Goal: Task Accomplishment & Management: Manage account settings

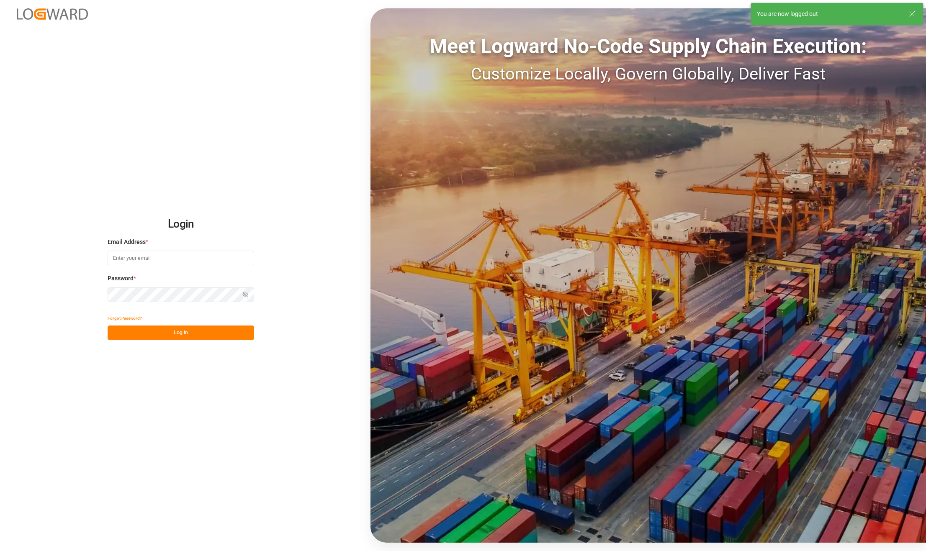
type input "karla.chavez@leschaco.com"
drag, startPoint x: 292, startPoint y: 24, endPoint x: 4, endPoint y: 141, distance: 310.7
click at [180, 328] on button "Log In" at bounding box center [181, 333] width 146 height 15
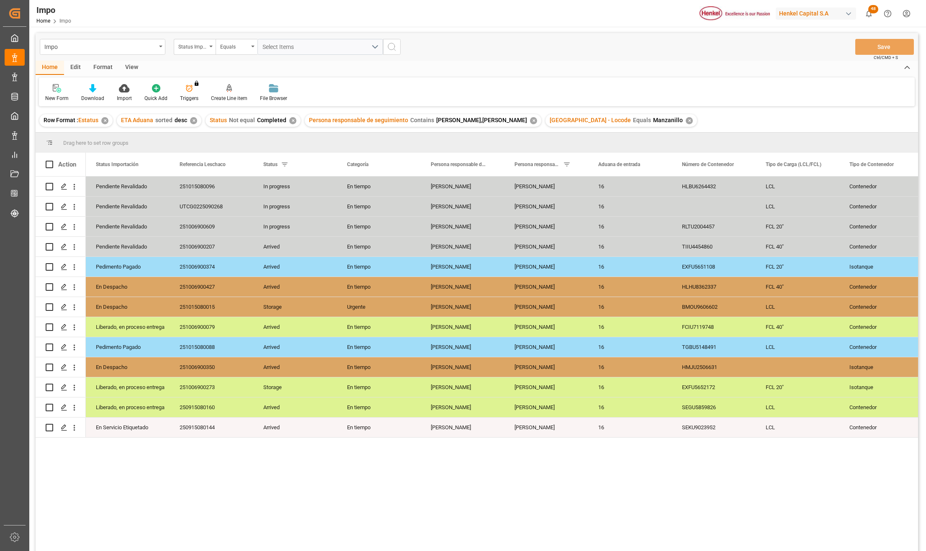
click at [128, 64] on div "View" at bounding box center [132, 68] width 26 height 14
click at [109, 87] on div at bounding box center [95, 88] width 42 height 9
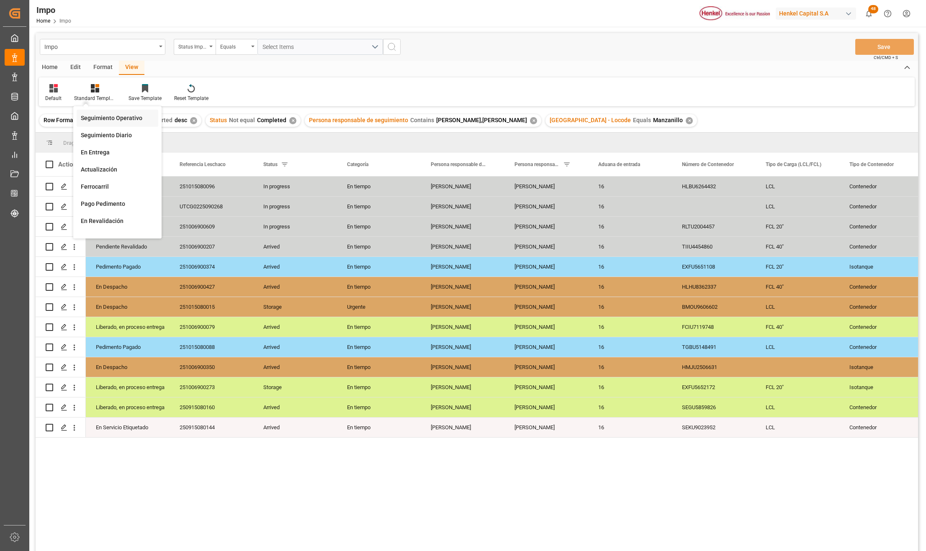
click at [108, 116] on div "Seguimiento Operativo" at bounding box center [117, 118] width 73 height 9
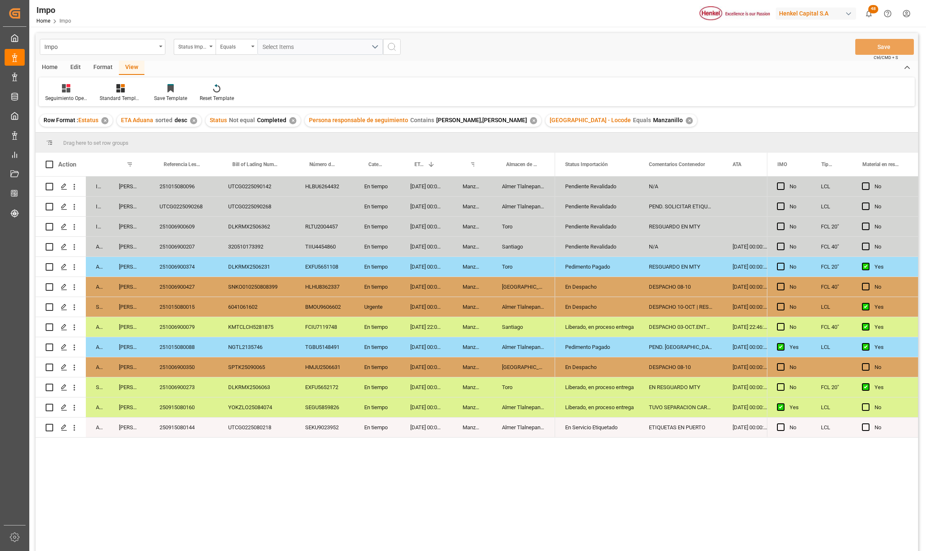
click at [350, 363] on div "HMJU2506631" at bounding box center [324, 367] width 59 height 20
click at [258, 341] on div "NGTL2135746" at bounding box center [256, 347] width 77 height 20
click at [237, 282] on div "SNKO010250808399" at bounding box center [256, 287] width 77 height 20
click at [188, 252] on div "251006900207" at bounding box center [183, 247] width 69 height 20
click at [213, 216] on div "UTCG0225090268" at bounding box center [183, 207] width 69 height 20
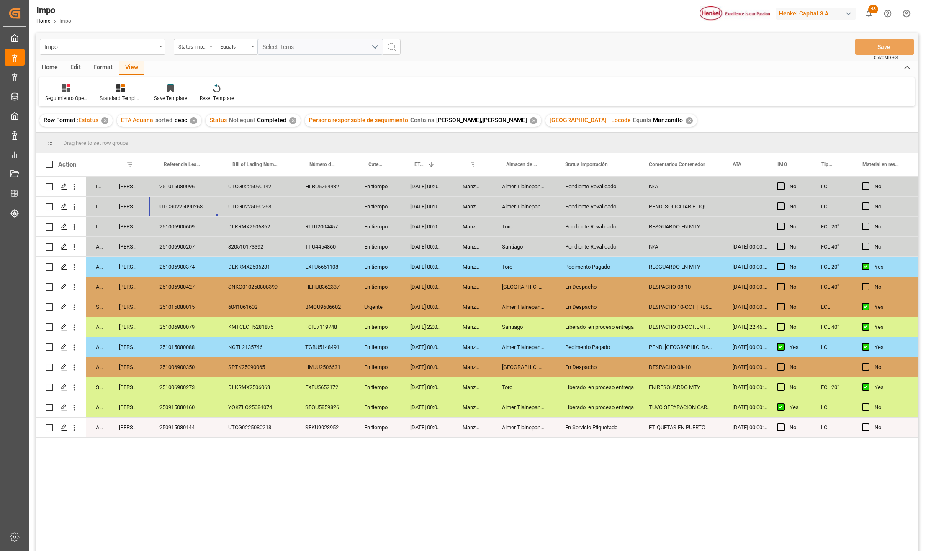
click at [232, 277] on div "SNKO010250808399" at bounding box center [256, 287] width 77 height 20
click at [224, 324] on div "KMTCLCH5281875" at bounding box center [256, 327] width 77 height 20
click at [202, 366] on div "251006900350" at bounding box center [183, 367] width 69 height 20
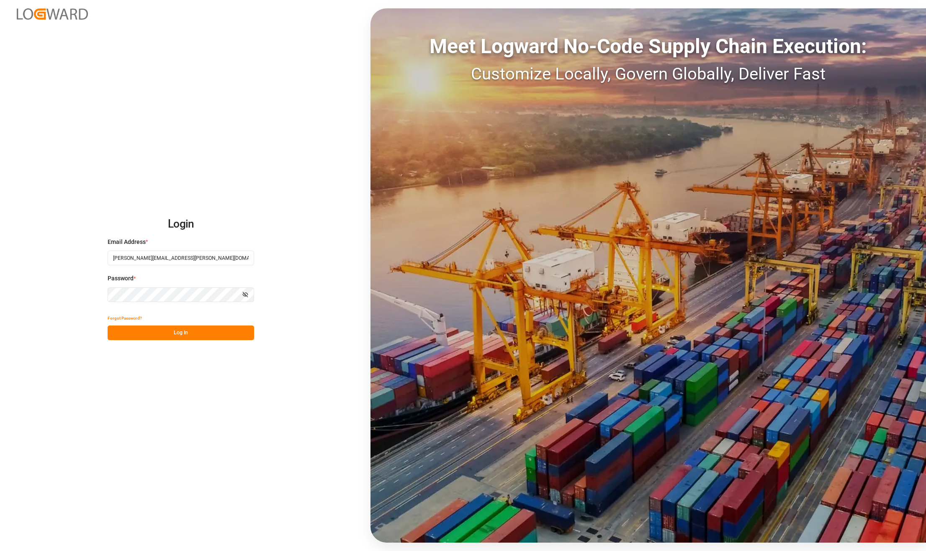
click at [143, 331] on button "Log In" at bounding box center [181, 333] width 146 height 15
click at [156, 332] on div "Forgot Password? Please wait" at bounding box center [181, 325] width 146 height 29
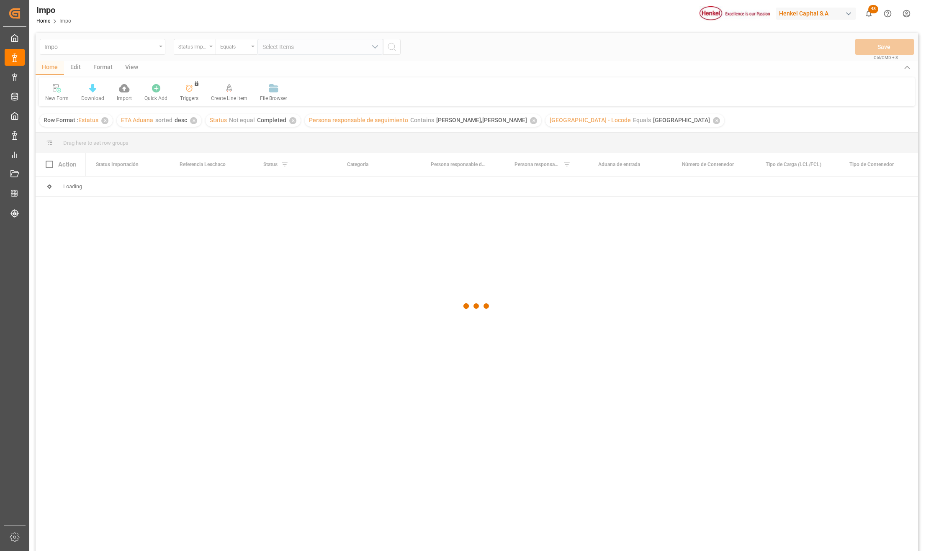
drag, startPoint x: 263, startPoint y: 412, endPoint x: 326, endPoint y: 536, distance: 138.9
click at [263, 412] on div at bounding box center [477, 306] width 882 height 546
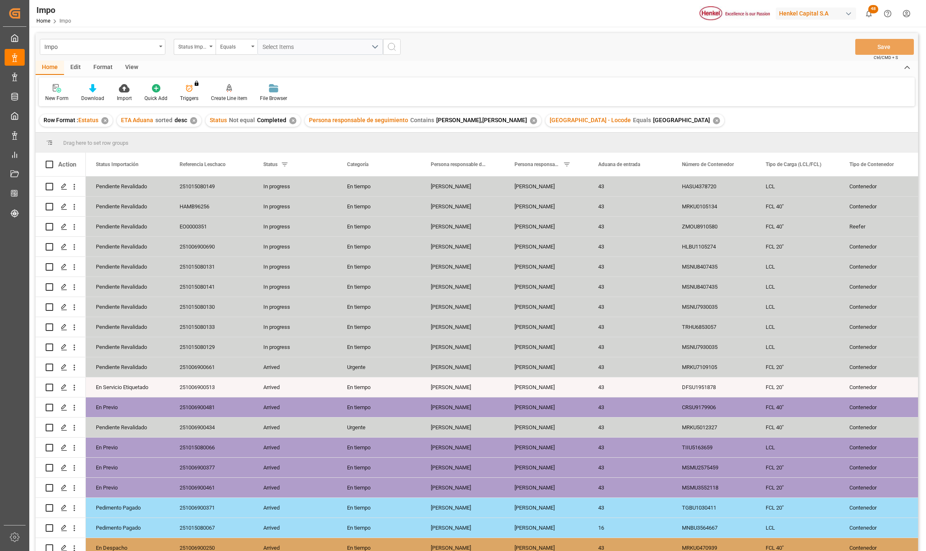
click at [134, 67] on div "View" at bounding box center [132, 68] width 26 height 14
click at [105, 93] on div "Standard Templates" at bounding box center [95, 93] width 54 height 18
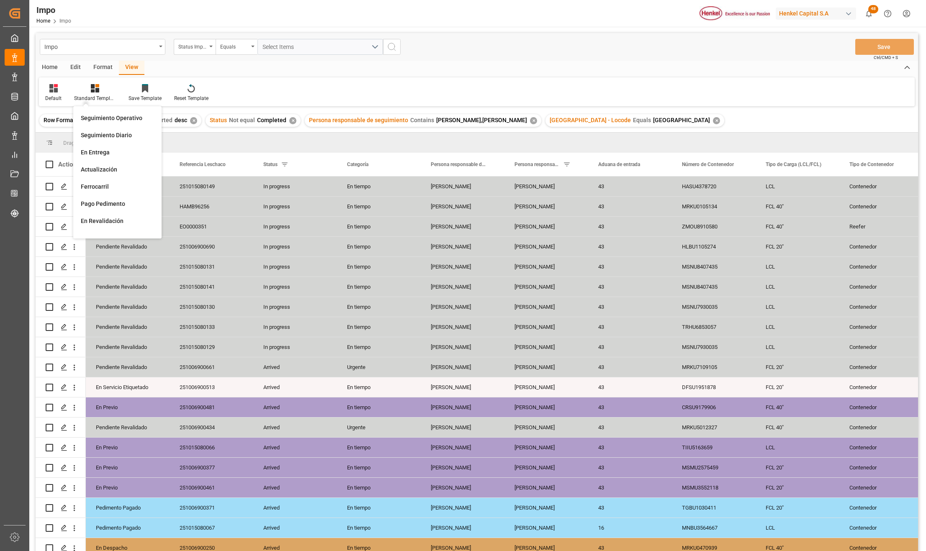
click at [106, 114] on div "Seguimiento Operativo" at bounding box center [117, 118] width 73 height 9
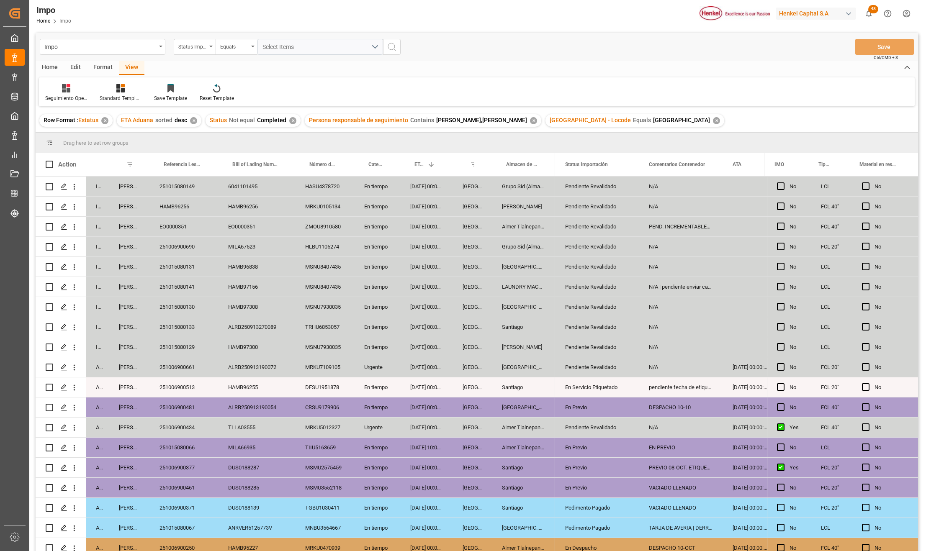
click at [659, 366] on div "N/A" at bounding box center [681, 367] width 84 height 20
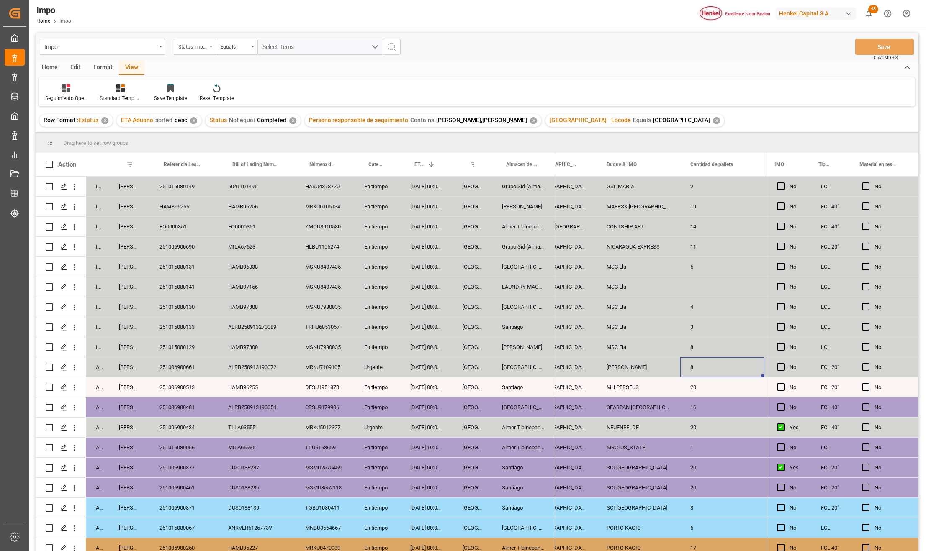
scroll to position [0, 1122]
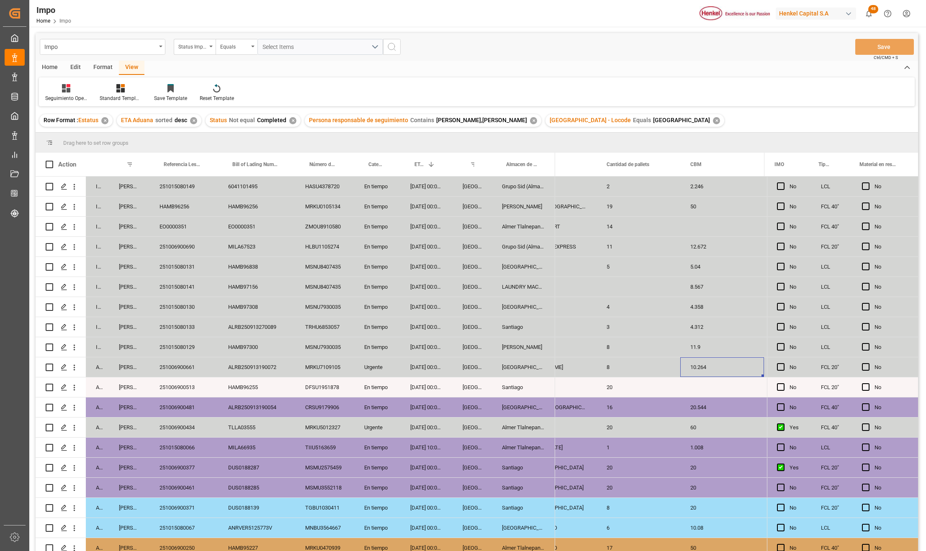
click at [492, 369] on div "Salamanca" at bounding box center [523, 367] width 63 height 20
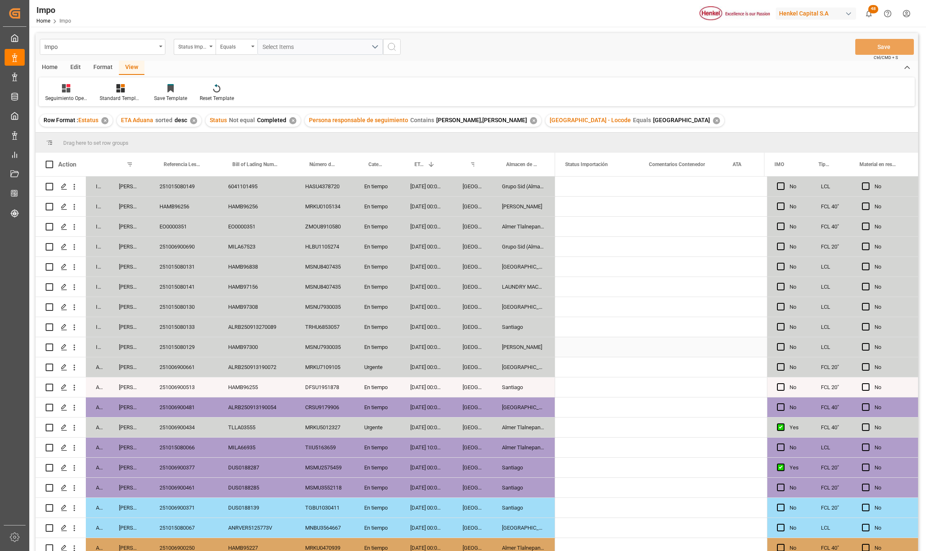
scroll to position [0, 0]
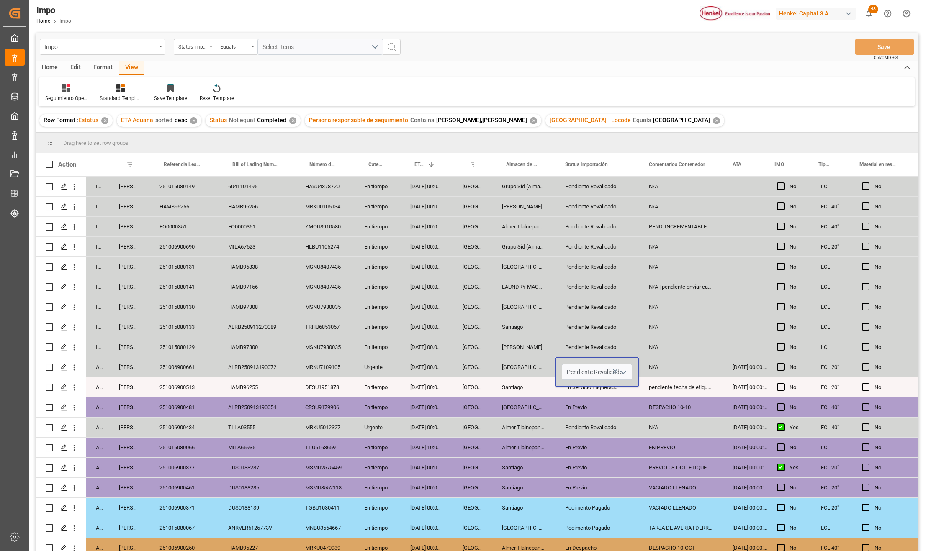
click at [625, 368] on icon "open menu" at bounding box center [623, 372] width 10 height 10
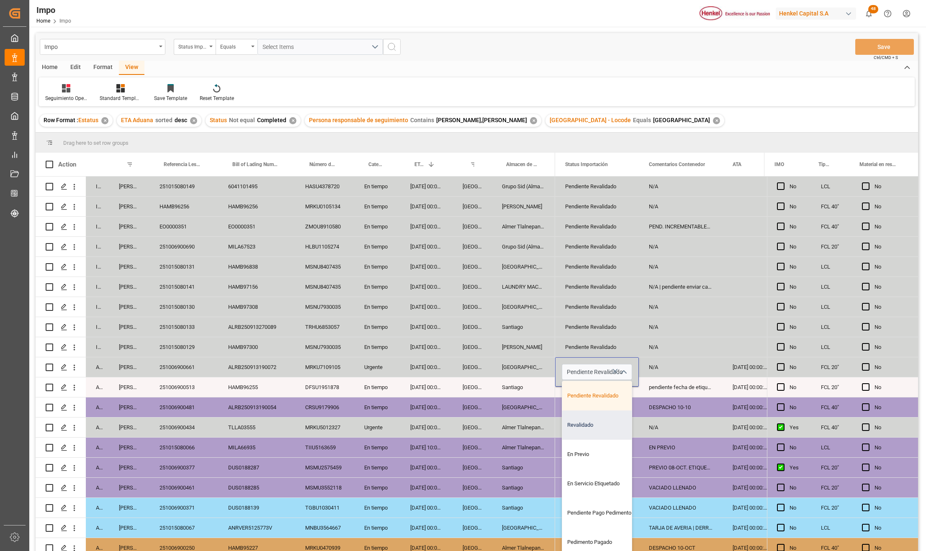
click at [590, 425] on div "Revalidado" at bounding box center [601, 425] width 79 height 29
type input "Revalidado"
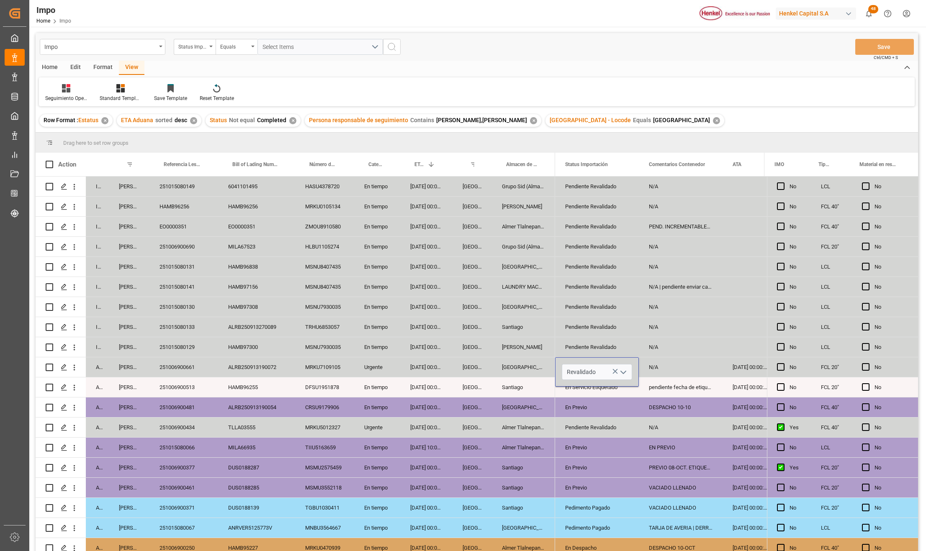
click at [621, 421] on div "Pendiente Revalidado" at bounding box center [597, 427] width 64 height 19
click at [658, 373] on div "N/A" at bounding box center [681, 367] width 84 height 20
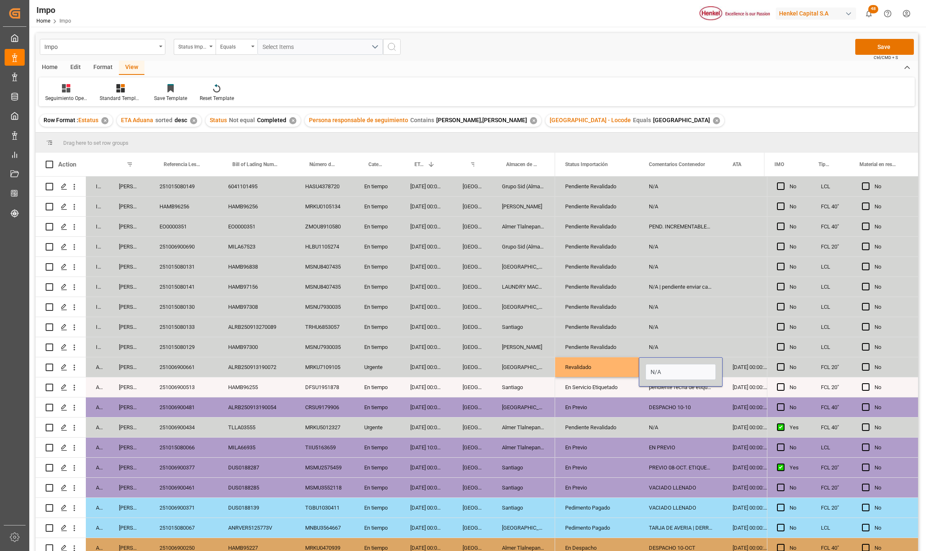
click at [658, 373] on input "N/A" at bounding box center [680, 372] width 70 height 16
type input "p"
type input "PEND. PREVIO"
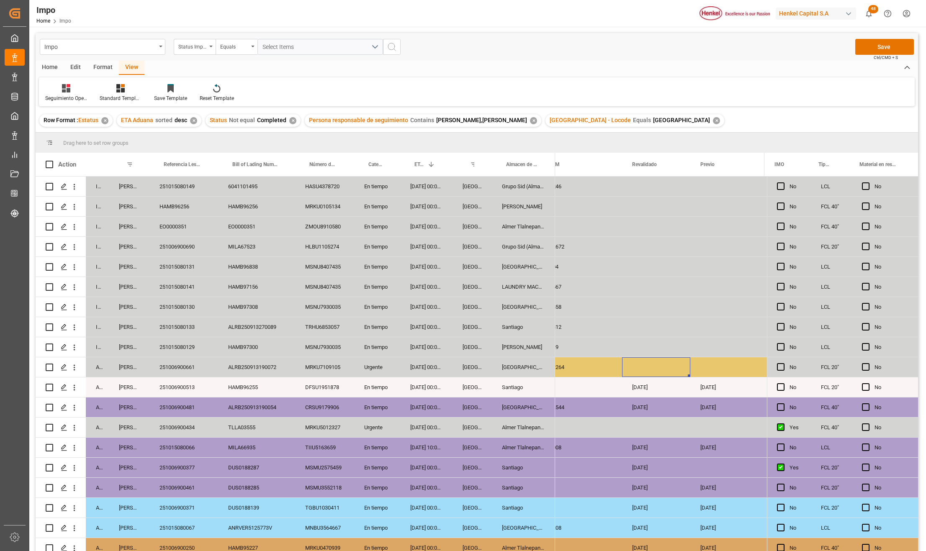
click at [640, 360] on div "Press SPACE to select this row." at bounding box center [656, 367] width 68 height 20
click at [641, 367] on div "Press SPACE to select this row." at bounding box center [656, 367] width 68 height 20
click at [641, 368] on div "Press SPACE to select this row." at bounding box center [656, 367] width 68 height 20
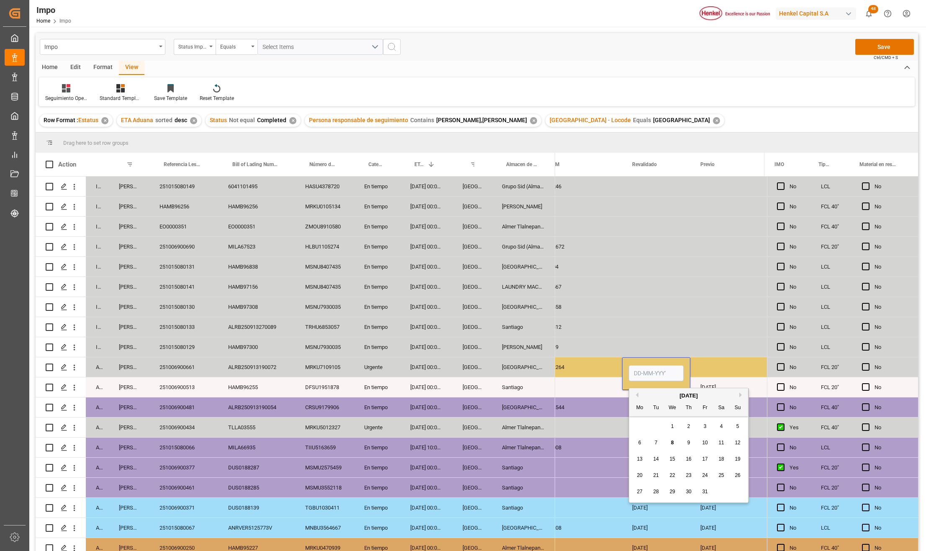
click at [651, 370] on input "Press SPACE to select this row." at bounding box center [656, 373] width 55 height 16
type input "08-10-2025"
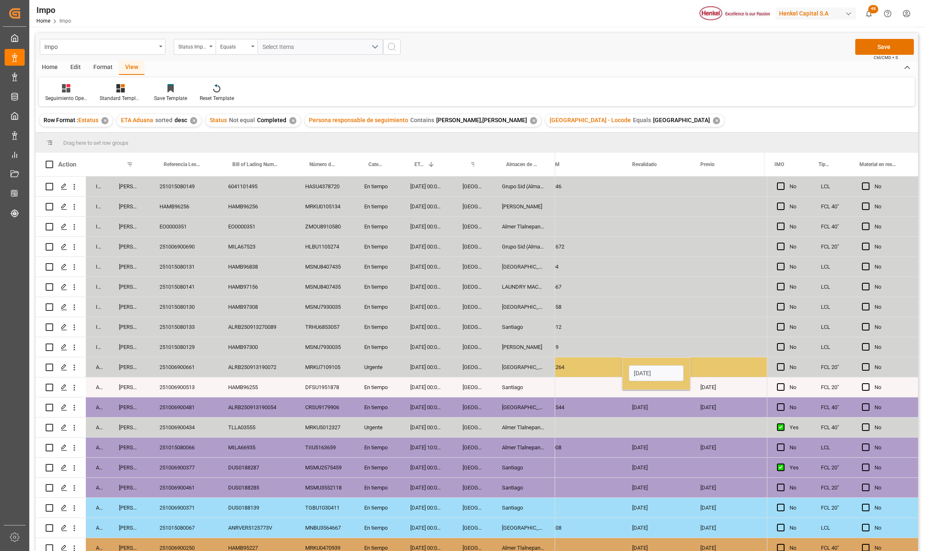
click at [612, 403] on div "20.544" at bounding box center [580, 408] width 84 height 20
click at [591, 363] on div "10.264" at bounding box center [580, 367] width 84 height 20
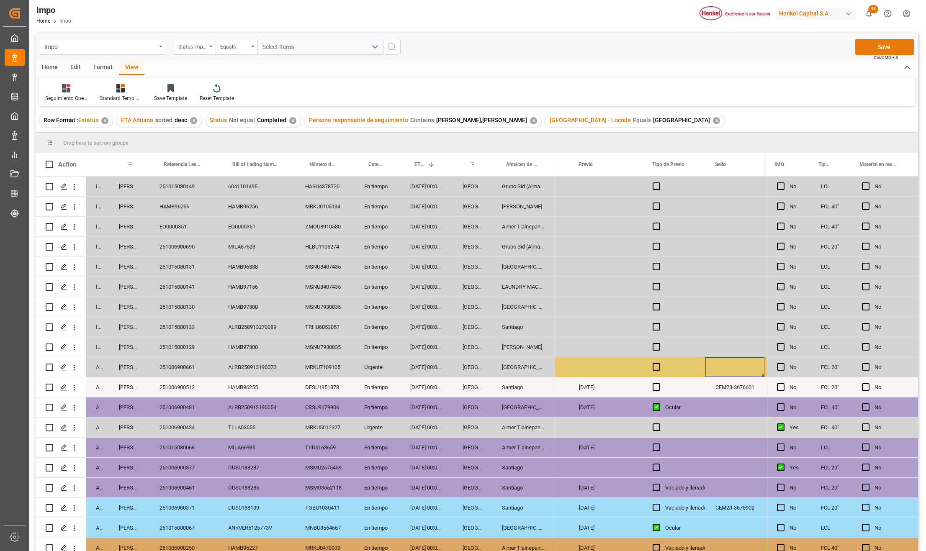
click at [864, 44] on button "Save" at bounding box center [884, 47] width 59 height 16
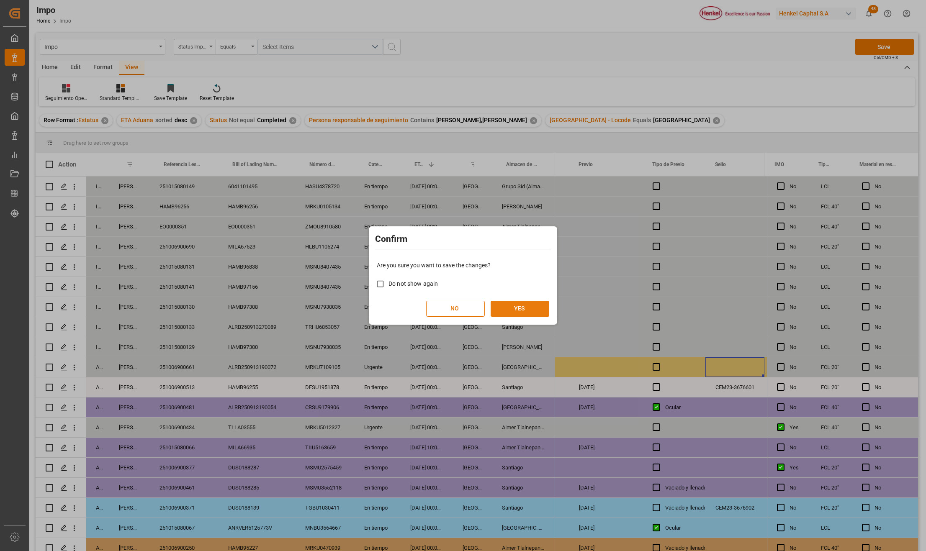
click at [511, 301] on button "YES" at bounding box center [520, 309] width 59 height 16
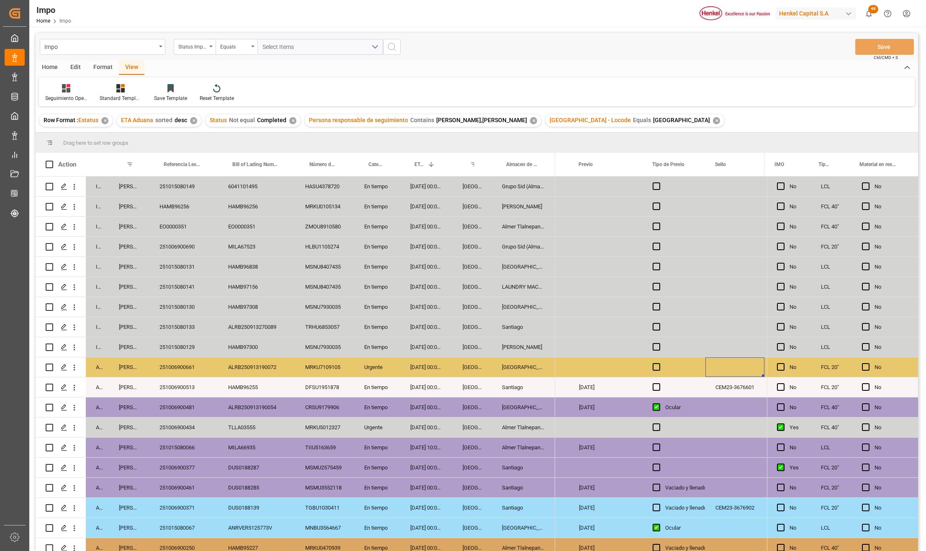
click at [196, 339] on div "251015080129" at bounding box center [183, 347] width 69 height 20
click at [437, 409] on div "05-10-2025 00:00:00" at bounding box center [426, 408] width 52 height 20
click at [653, 369] on span "Press SPACE to select this row." at bounding box center [657, 367] width 8 height 8
click at [659, 363] on input "Press SPACE to select this row." at bounding box center [659, 363] width 0 height 0
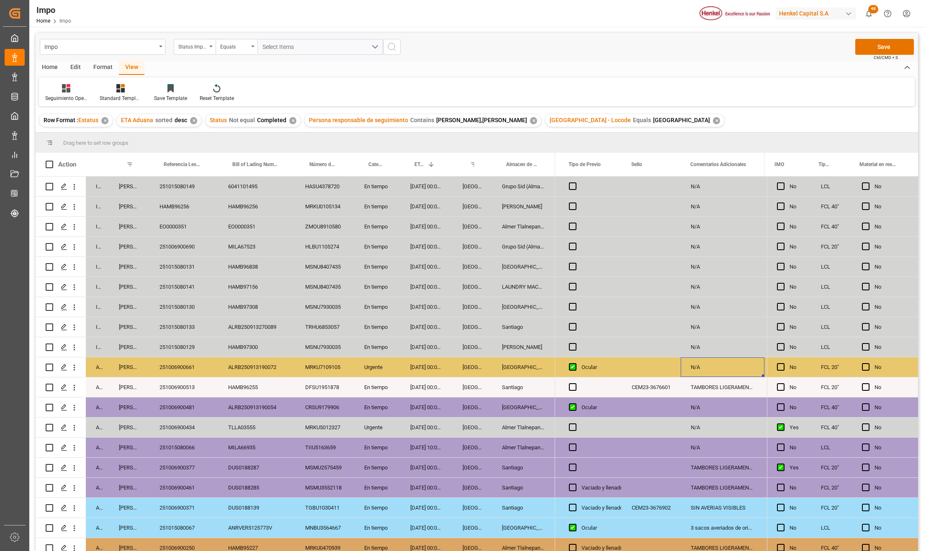
scroll to position [0, 1620]
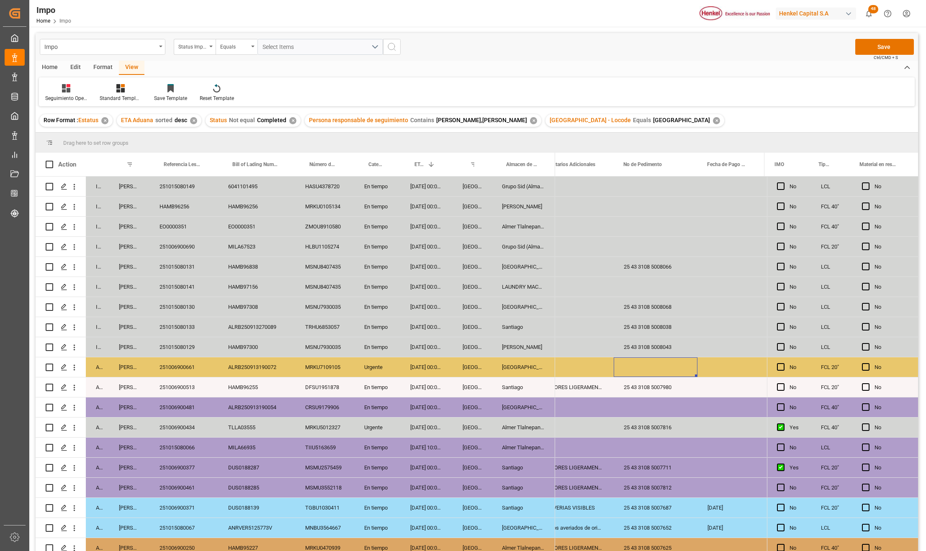
click at [657, 367] on div "Press SPACE to select this row." at bounding box center [656, 367] width 84 height 20
click at [652, 372] on input "Press SPACE to select this row." at bounding box center [655, 372] width 70 height 16
paste input "25 43 3108 5007985"
type input "25 43 3108 5007985"
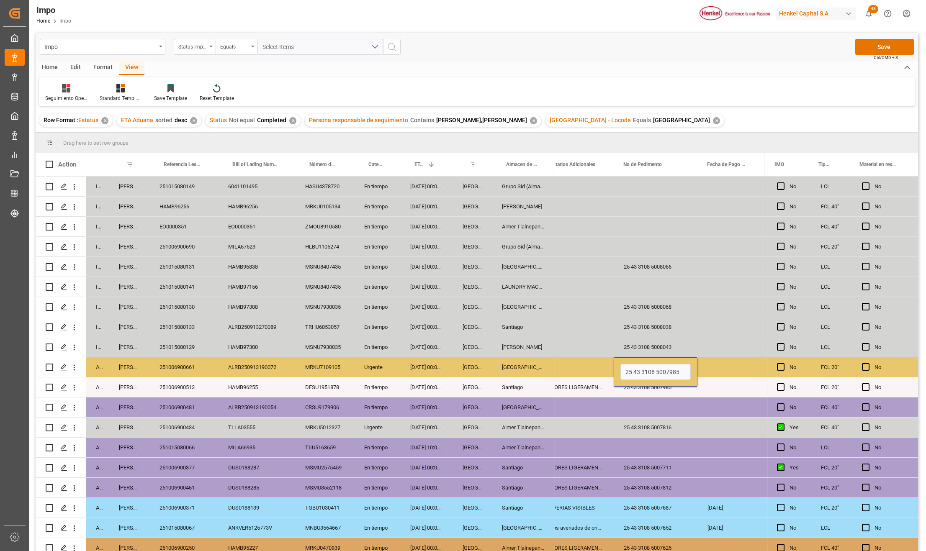
click at [661, 407] on div "Press SPACE to select this row." at bounding box center [656, 408] width 84 height 20
click at [879, 48] on button "Save" at bounding box center [884, 47] width 59 height 16
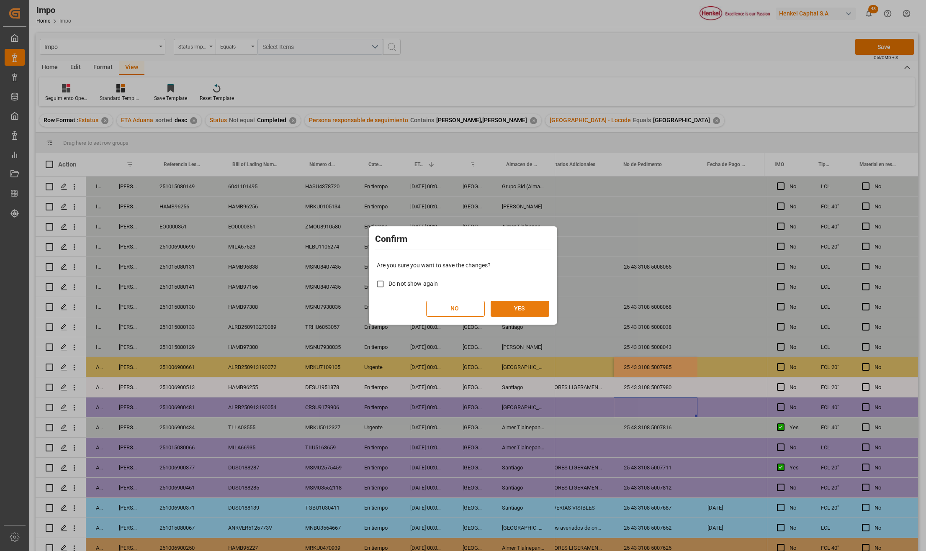
click at [531, 312] on button "YES" at bounding box center [520, 309] width 59 height 16
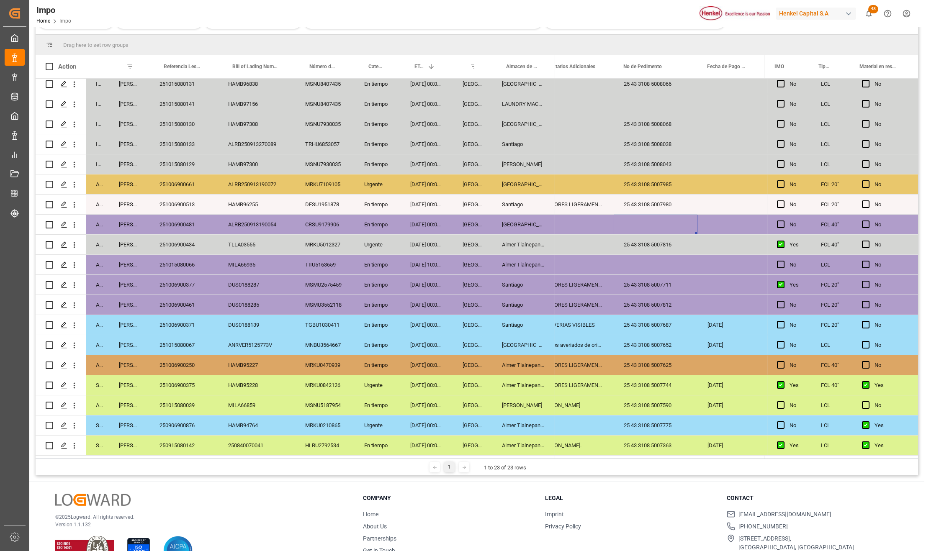
scroll to position [124, 0]
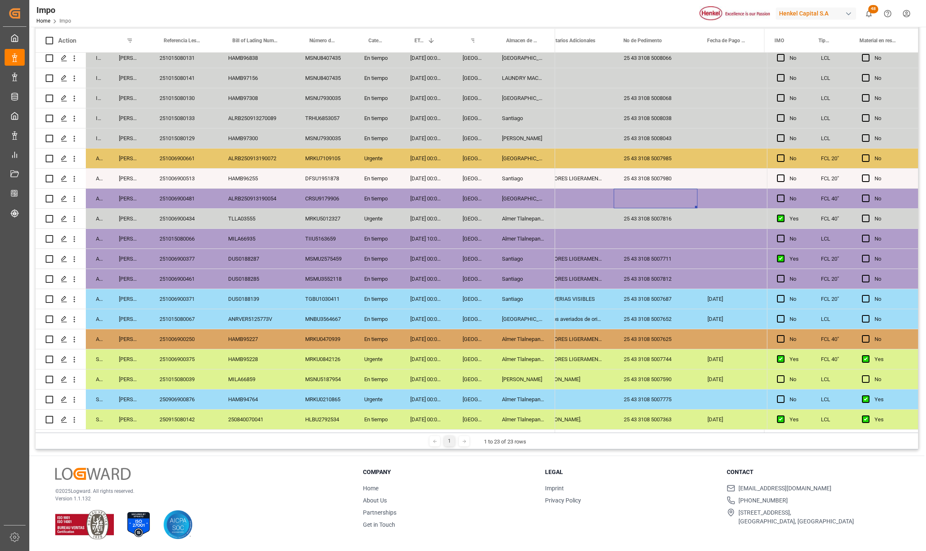
click at [332, 349] on div "MRKU0842126" at bounding box center [324, 359] width 59 height 20
click at [182, 412] on div "250915080142" at bounding box center [183, 420] width 69 height 20
drag, startPoint x: 484, startPoint y: 412, endPoint x: 506, endPoint y: 421, distance: 23.9
click at [501, 419] on div "Storage Karla Chavez 250915080142 250840070041 HLBU2792534 En tiempo 17-09-2025…" at bounding box center [295, 420] width 519 height 20
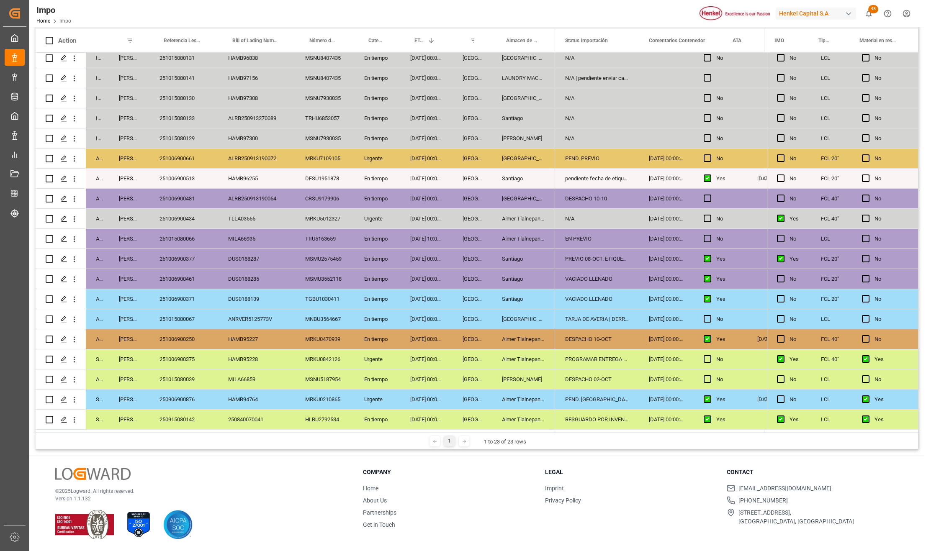
scroll to position [0, 0]
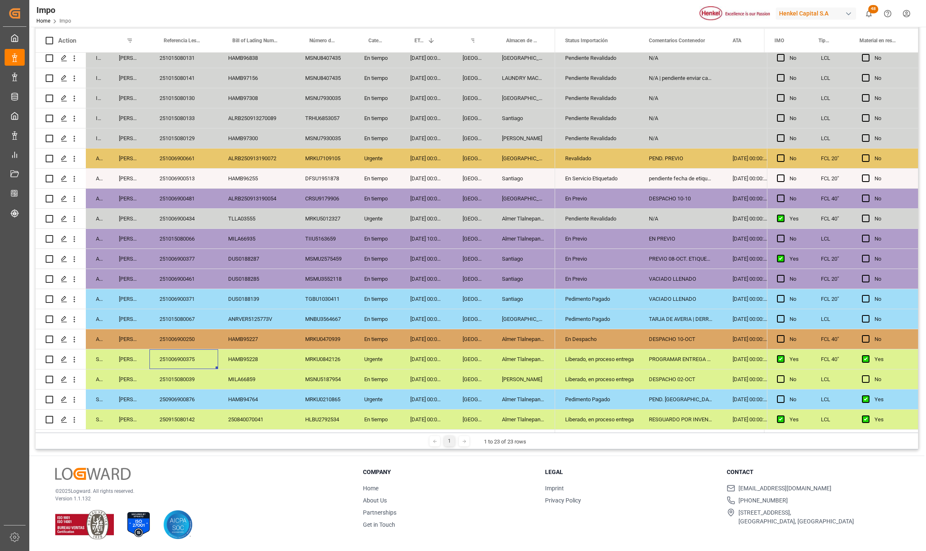
click at [235, 357] on div "HAMB95228" at bounding box center [256, 359] width 77 height 20
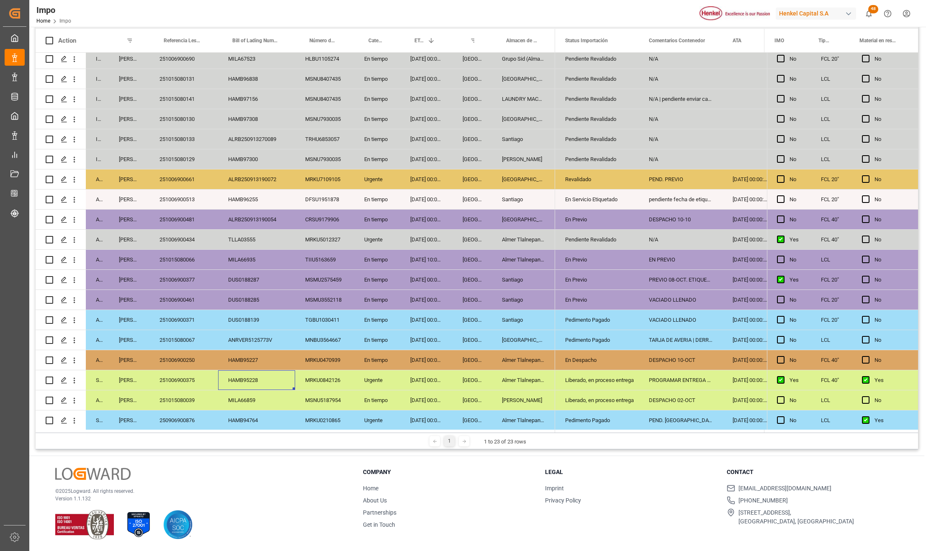
click at [180, 310] on div "251006900461" at bounding box center [183, 300] width 69 height 20
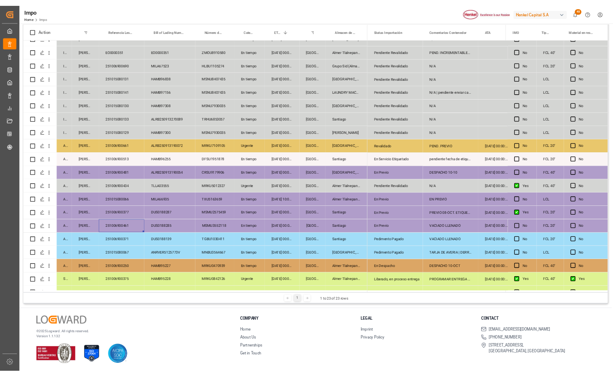
scroll to position [87, 0]
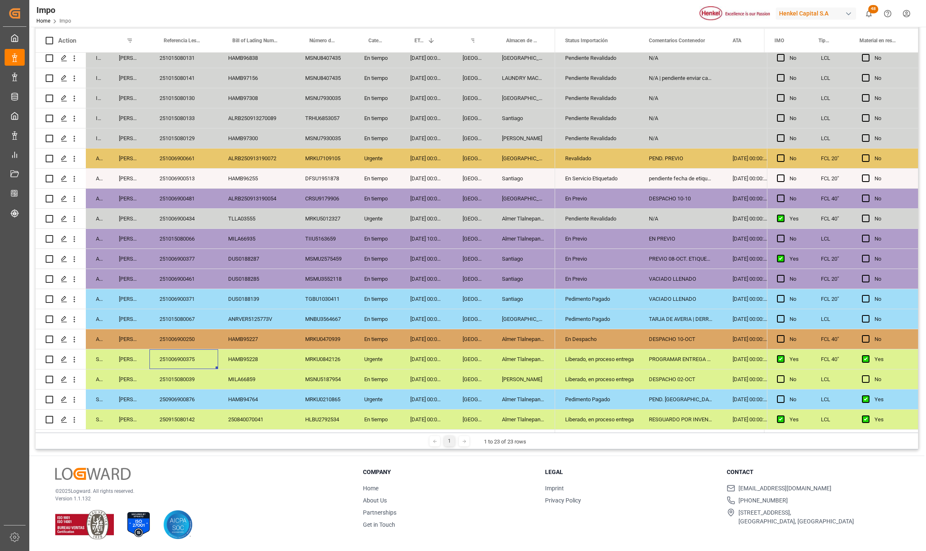
click at [174, 360] on div "251006900375" at bounding box center [183, 359] width 69 height 20
click at [195, 355] on div "251006900375" at bounding box center [183, 359] width 69 height 20
click at [75, 357] on icon "open menu" at bounding box center [74, 359] width 9 height 9
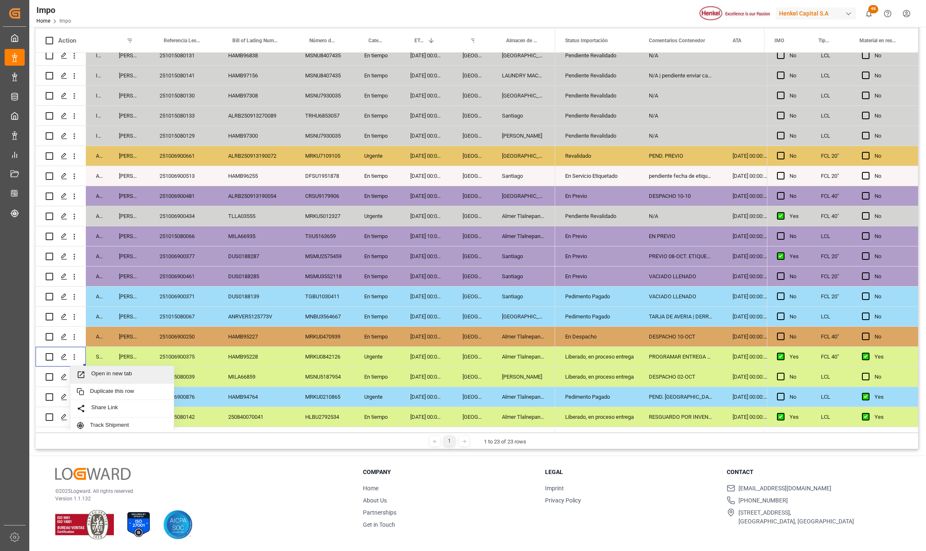
click at [89, 374] on span "Press SPACE to select this row." at bounding box center [84, 374] width 15 height 9
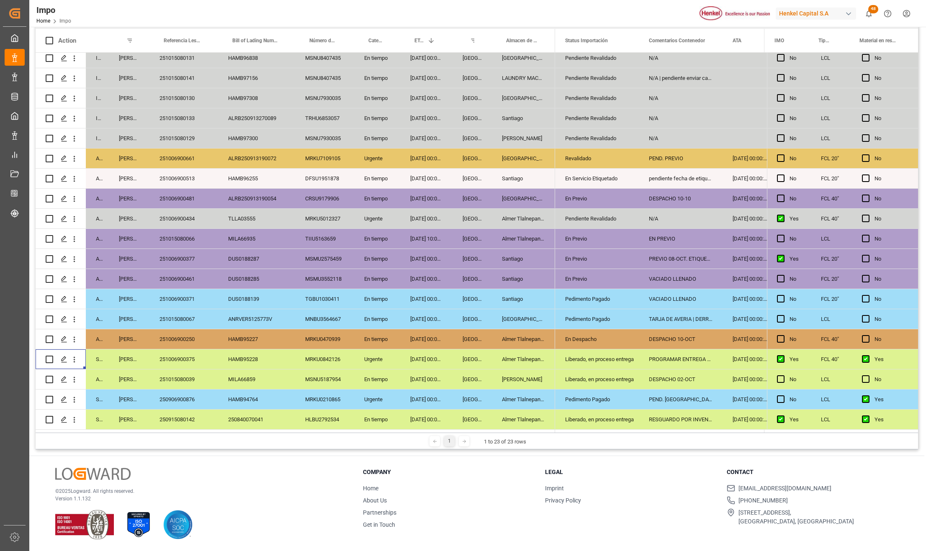
click at [511, 355] on div "Almer Tlalnepantla" at bounding box center [523, 359] width 63 height 20
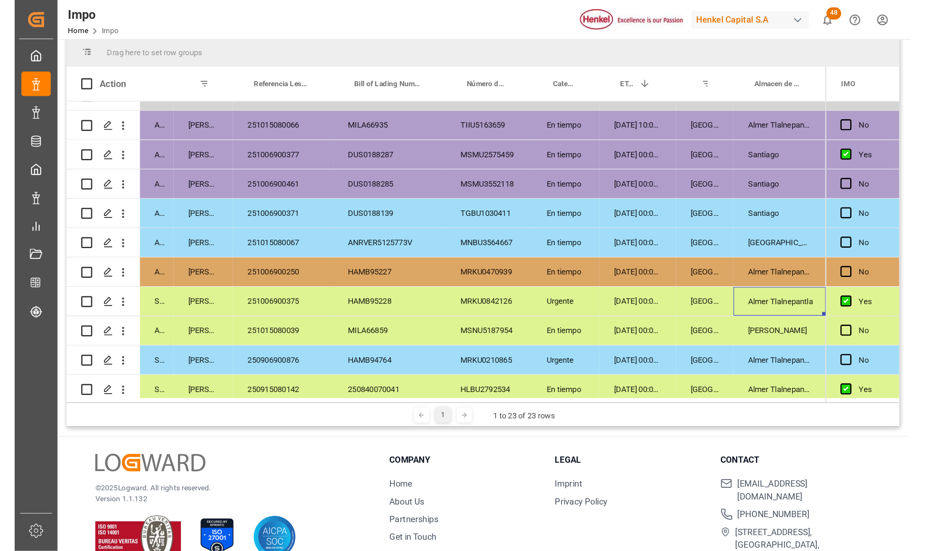
scroll to position [262, 0]
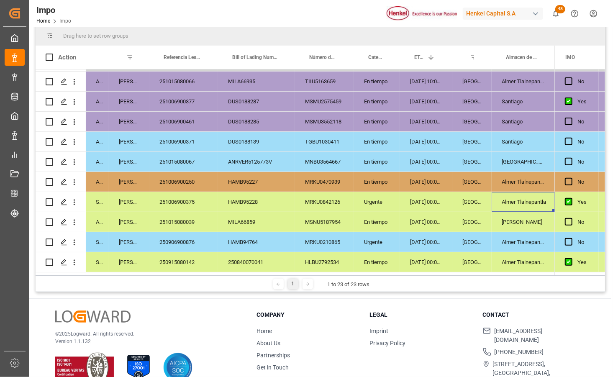
click at [246, 199] on div "HAMB95228" at bounding box center [256, 202] width 77 height 20
click at [74, 202] on icon "open menu" at bounding box center [75, 203] width 2 height 6
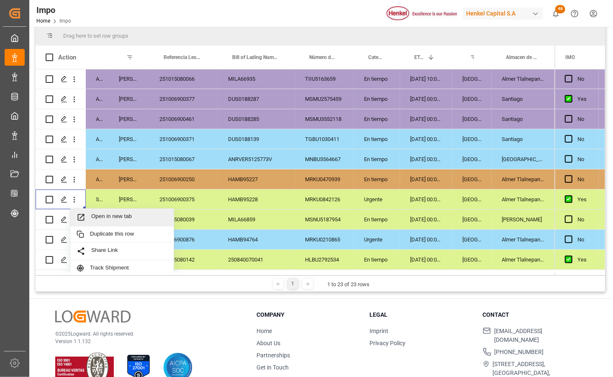
click at [85, 218] on icon "Press SPACE to select this row." at bounding box center [81, 217] width 9 height 9
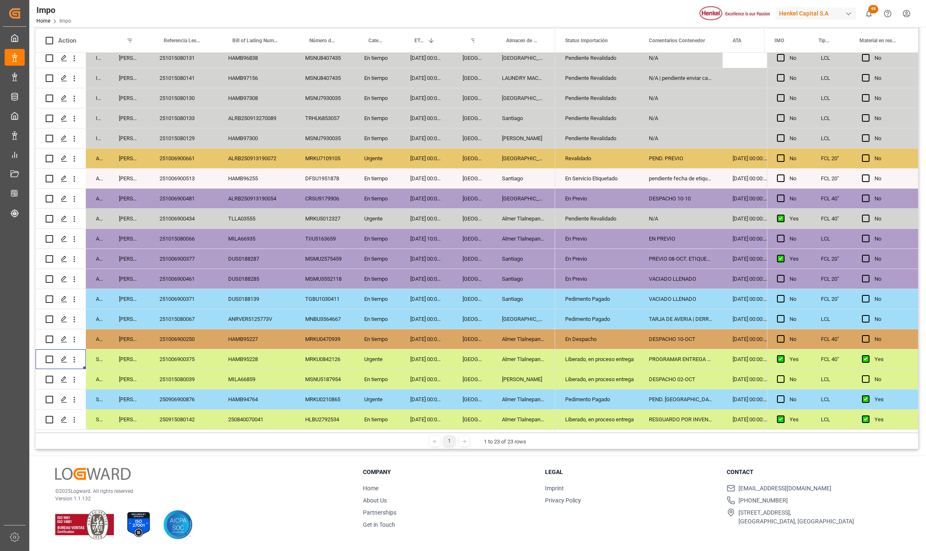
scroll to position [87, 0]
click at [392, 300] on div "En tiempo" at bounding box center [377, 299] width 46 height 20
click at [463, 370] on div "Veracruz" at bounding box center [471, 380] width 39 height 20
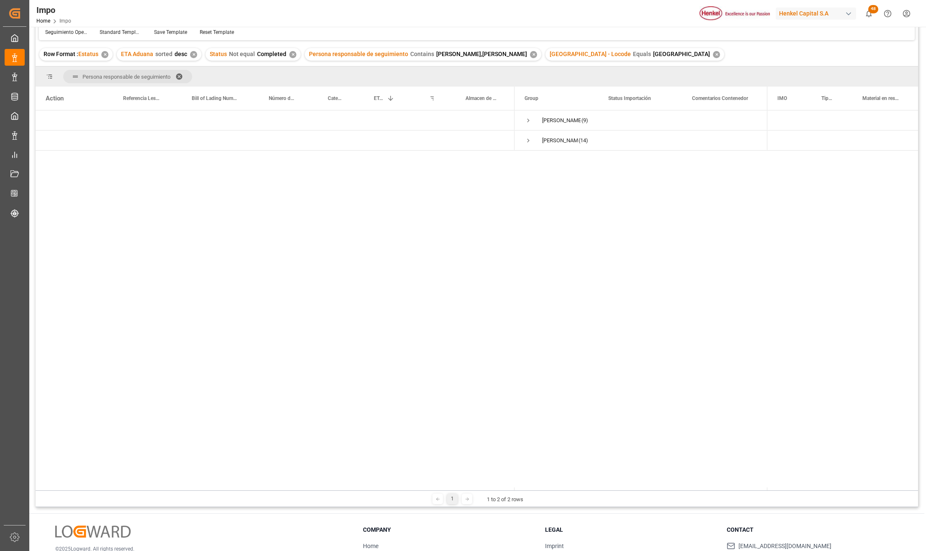
scroll to position [0, 0]
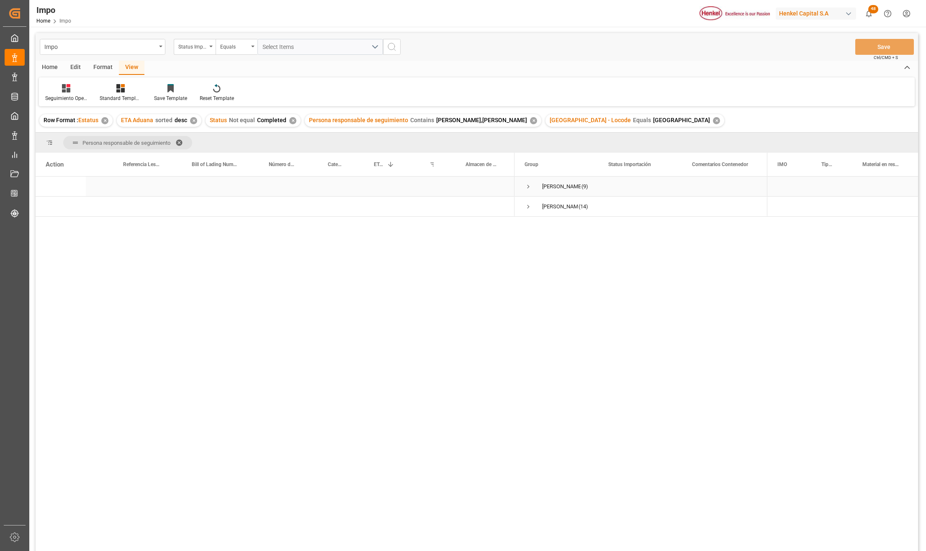
click at [527, 186] on span "Press SPACE to select this row." at bounding box center [528, 187] width 8 height 8
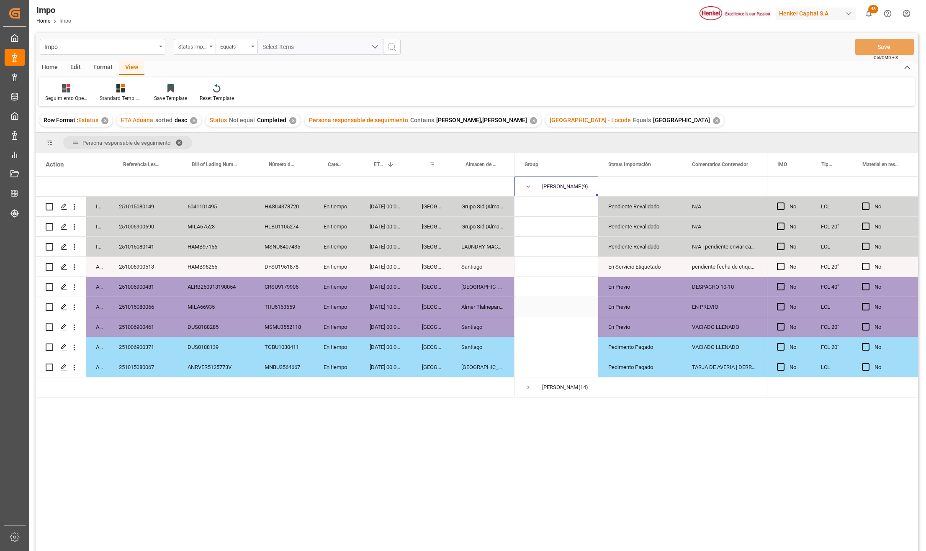
click at [414, 300] on div "Veracruz" at bounding box center [431, 307] width 39 height 20
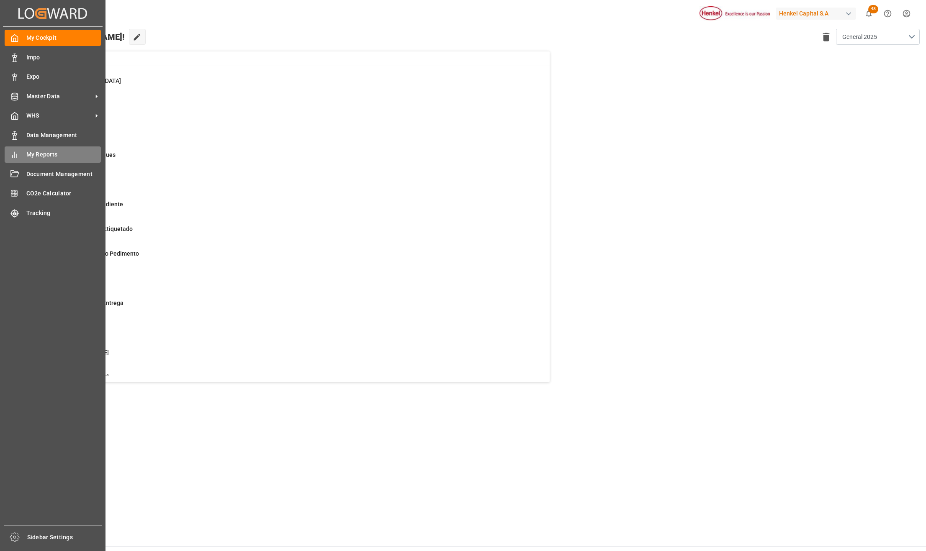
click at [32, 154] on span "My Reports" at bounding box center [63, 154] width 75 height 9
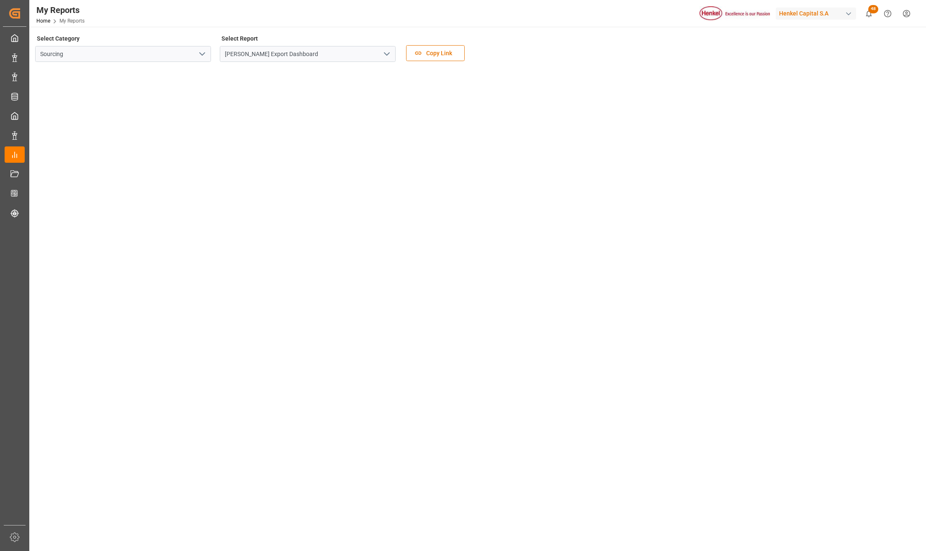
click at [389, 51] on icon "open menu" at bounding box center [387, 54] width 10 height 10
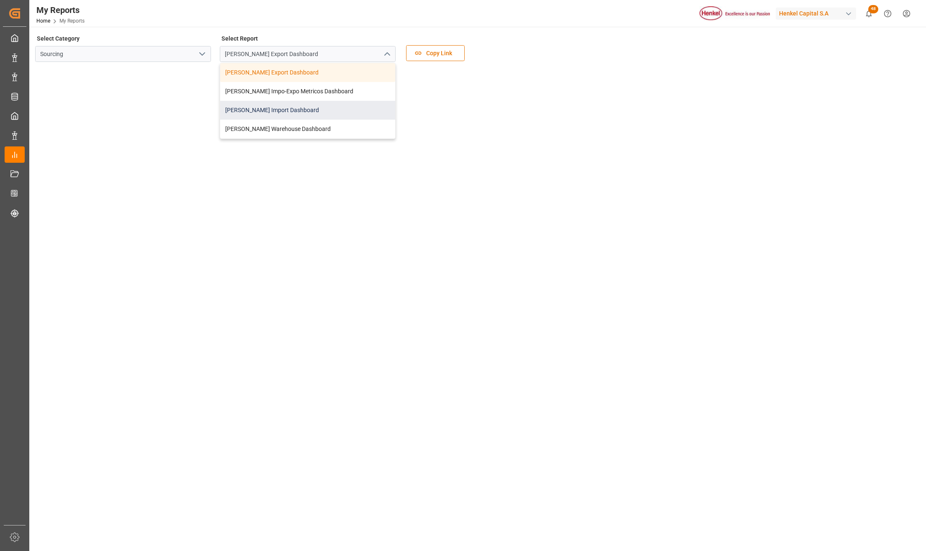
click at [275, 109] on div "Henkel Import Dashboard" at bounding box center [307, 110] width 175 height 19
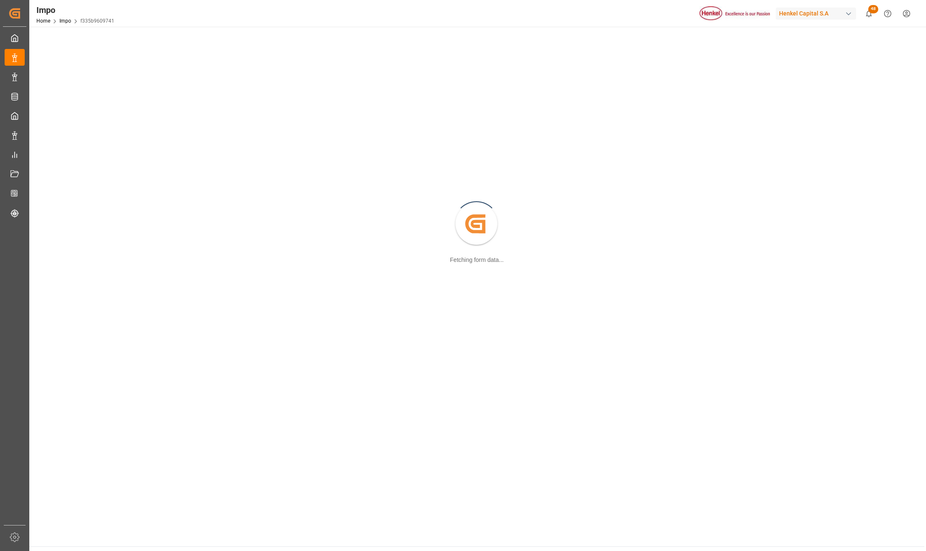
scroll to position [56, 0]
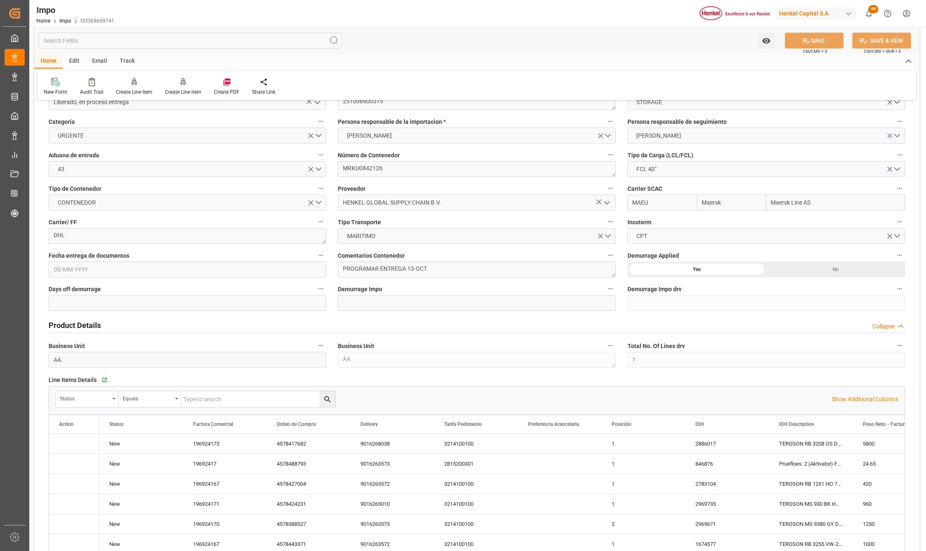
type input "Maersk"
type input "Maersk Line AS"
type input "7"
type input "50"
type input "22"
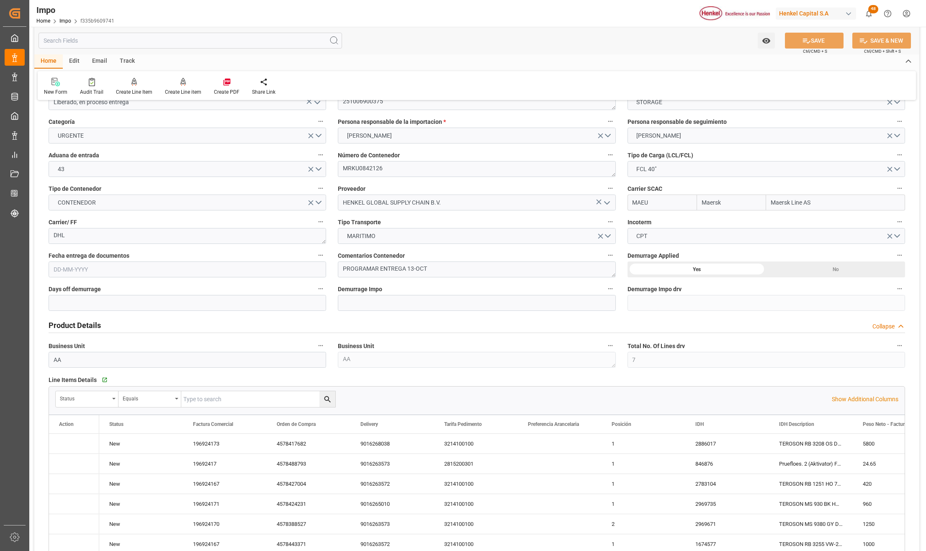
type input "[DATE]"
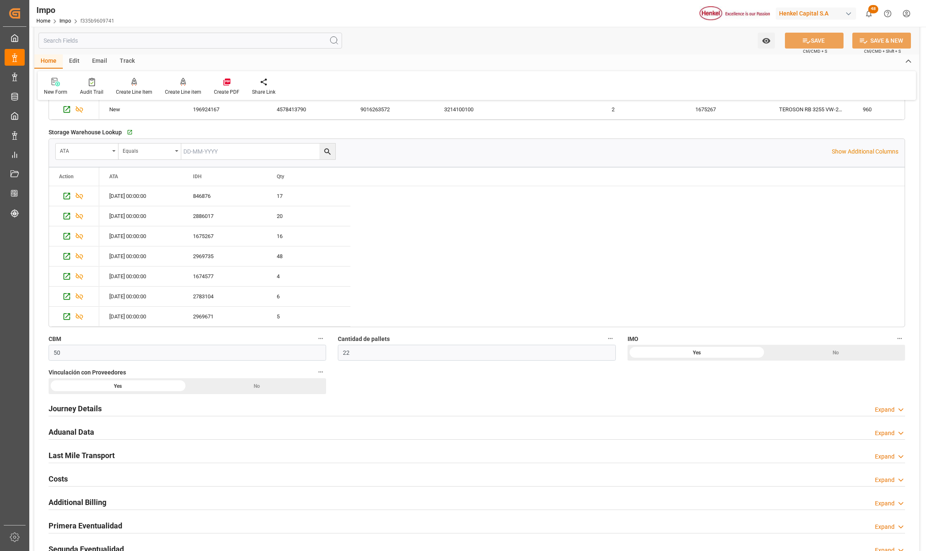
scroll to position [558, 0]
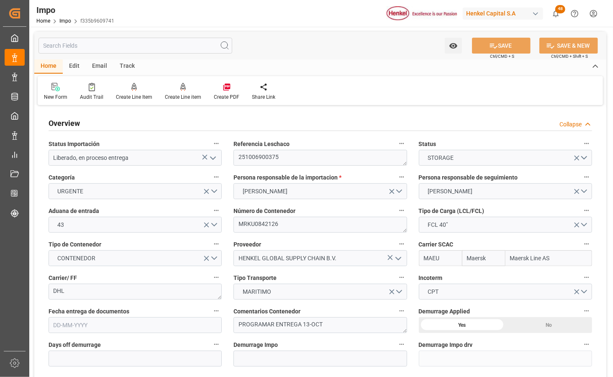
type input "Maersk"
type input "Maersk Line AS"
type input "7"
type input "50"
type input "22"
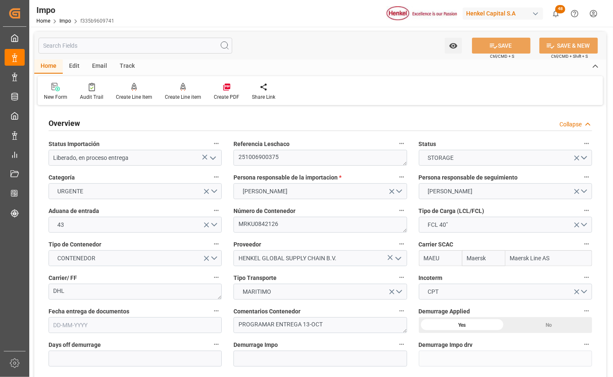
type input "[DATE]"
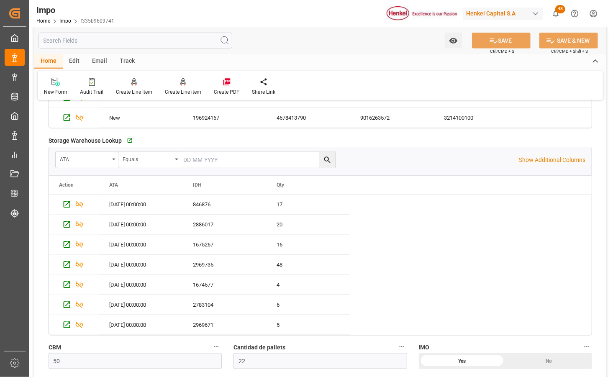
click at [463, 91] on div "New Form Audit Trail Create Line Item Create Line item Create PDF Share Link" at bounding box center [320, 85] width 565 height 29
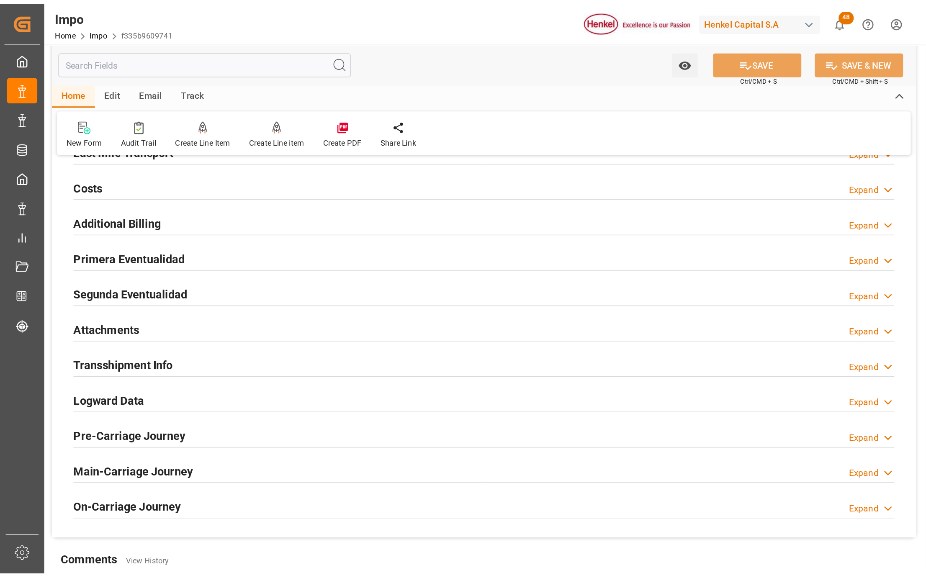
scroll to position [893, 0]
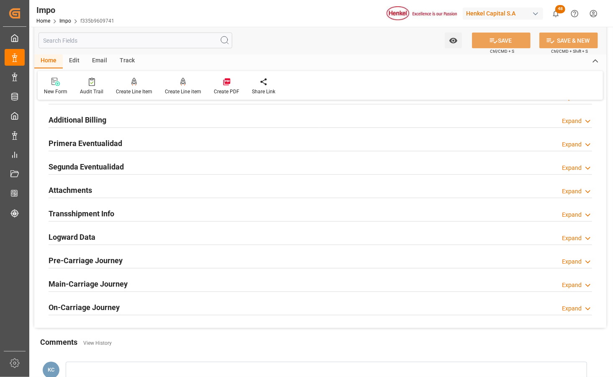
click at [78, 190] on h2 "Attachments" at bounding box center [71, 190] width 44 height 11
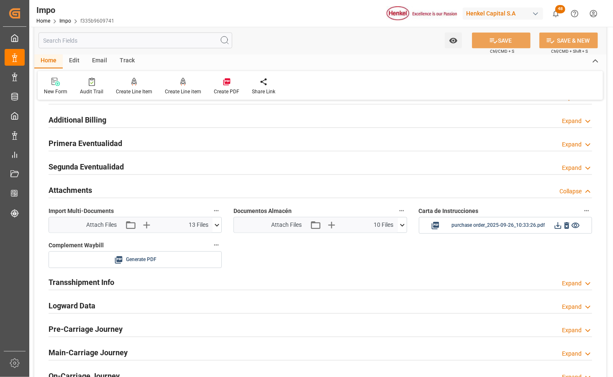
click at [216, 226] on icon at bounding box center [217, 225] width 5 height 3
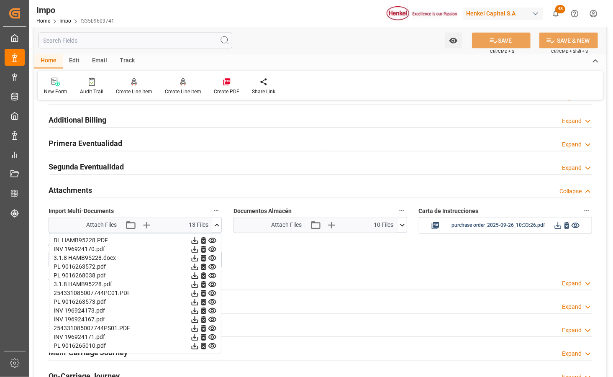
click at [195, 332] on icon at bounding box center [194, 328] width 9 height 9
click at [194, 297] on icon at bounding box center [195, 293] width 7 height 7
click at [558, 228] on icon at bounding box center [558, 225] width 9 height 9
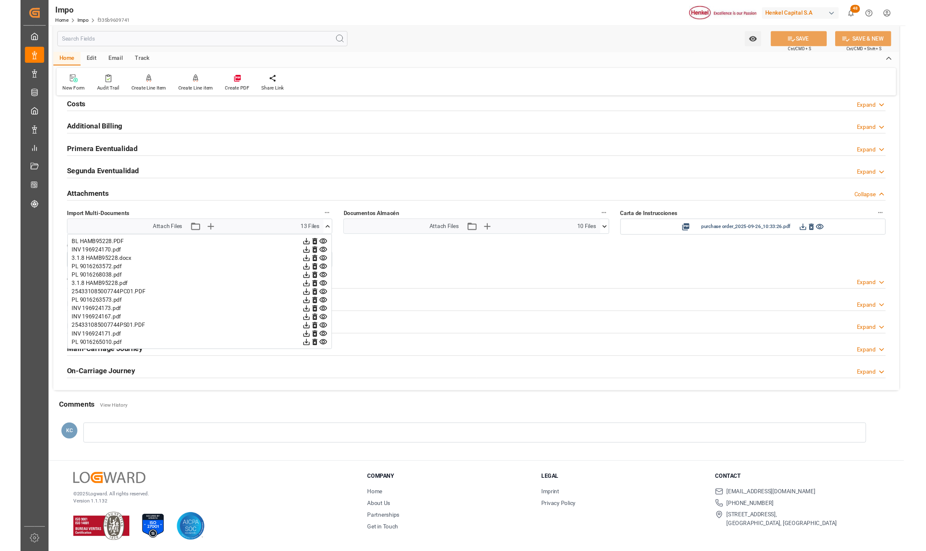
scroll to position [884, 0]
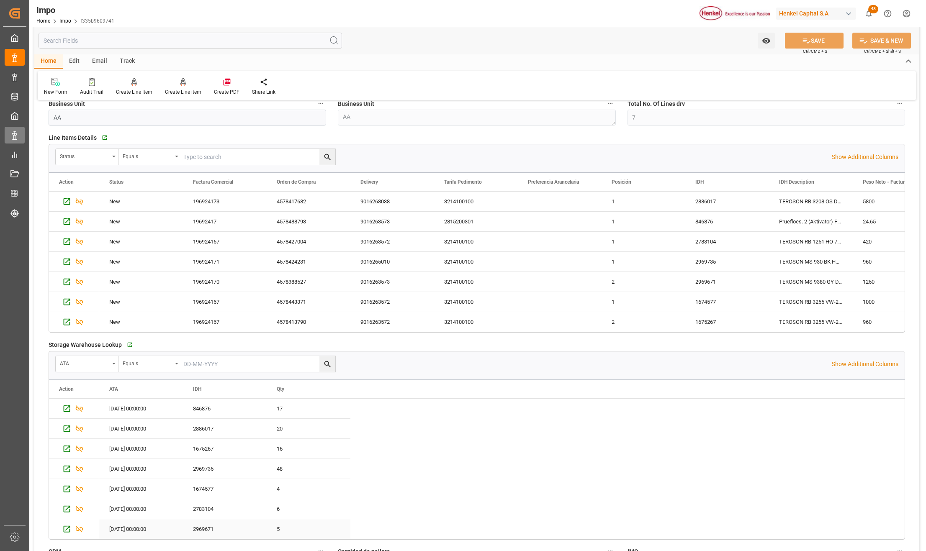
scroll to position [279, 0]
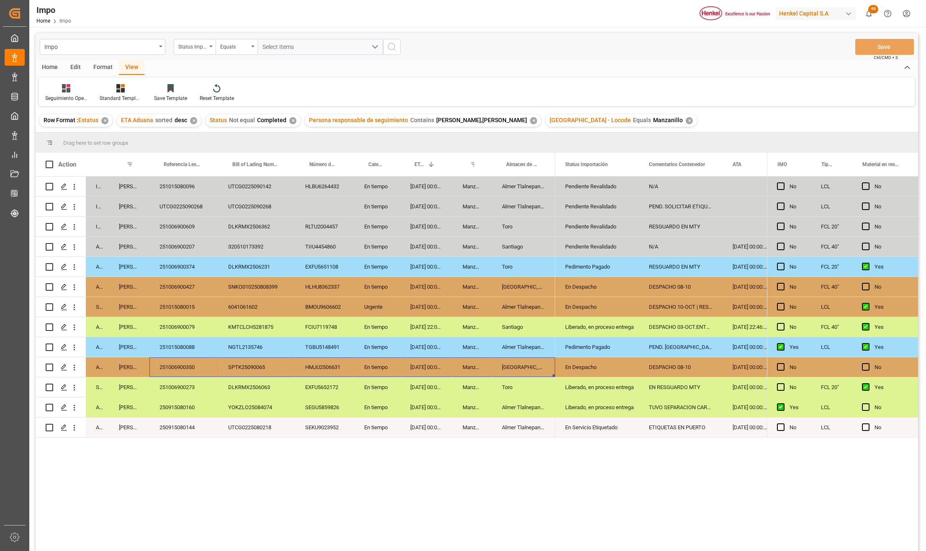
drag, startPoint x: 188, startPoint y: 362, endPoint x: 517, endPoint y: 365, distance: 329.0
click at [517, 365] on div "Arrived Carlos Villar 251006900350 SPTK25090065 HMJU2506631 En tiempo 27-09-202…" at bounding box center [295, 367] width 519 height 20
drag, startPoint x: 191, startPoint y: 363, endPoint x: 514, endPoint y: 369, distance: 323.2
click at [514, 369] on div "Arrived Carlos Villar 251006900350 SPTK25090065 HMJU2506631 En tiempo 27-09-202…" at bounding box center [295, 367] width 519 height 20
click at [537, 365] on div "Salamanca" at bounding box center [523, 367] width 63 height 20
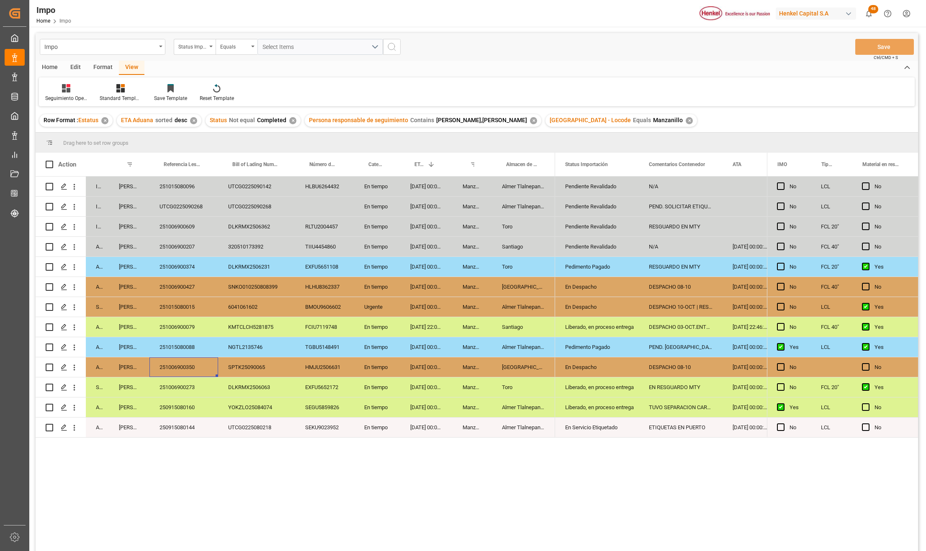
click at [191, 368] on div "251006900350" at bounding box center [183, 367] width 69 height 20
drag, startPoint x: 126, startPoint y: 168, endPoint x: 126, endPoint y: 148, distance: 19.7
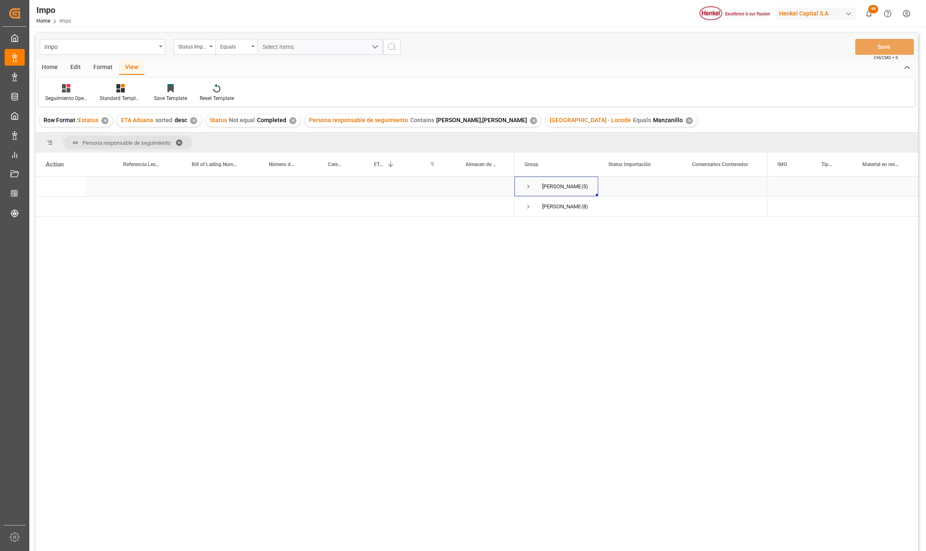
click at [527, 188] on span "Press SPACE to select this row." at bounding box center [528, 187] width 8 height 8
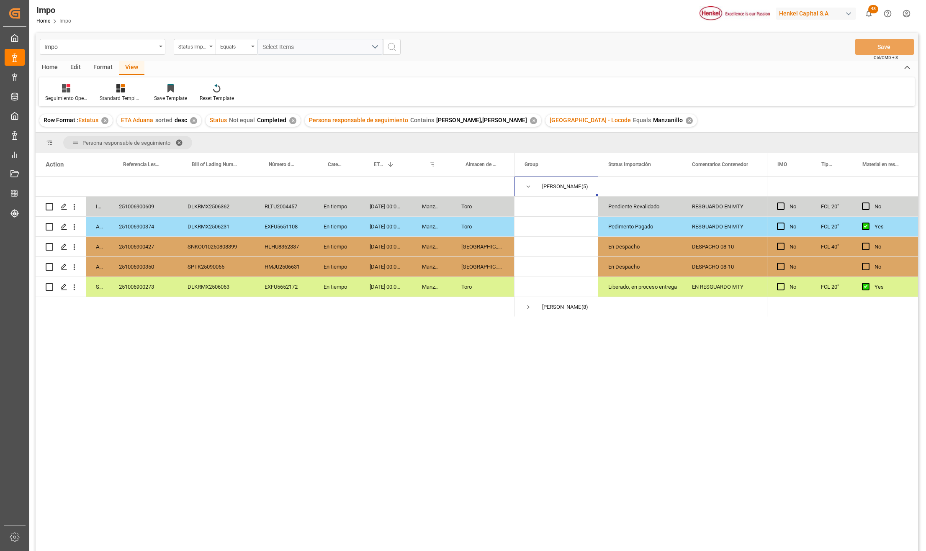
click at [182, 141] on span at bounding box center [181, 143] width 13 height 8
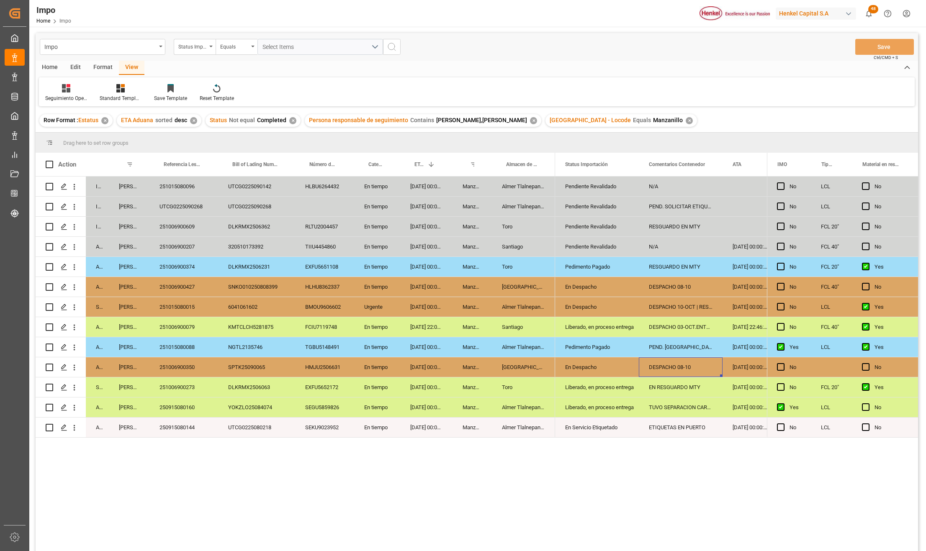
click at [673, 370] on div "DESPACHO 08-10" at bounding box center [681, 367] width 84 height 20
click at [183, 359] on div "251006900350" at bounding box center [183, 367] width 69 height 20
click at [526, 364] on div "[GEOGRAPHIC_DATA]" at bounding box center [523, 367] width 63 height 20
click at [596, 370] on div "En Despacho" at bounding box center [597, 367] width 64 height 19
click at [157, 363] on div "251006900350" at bounding box center [183, 367] width 69 height 20
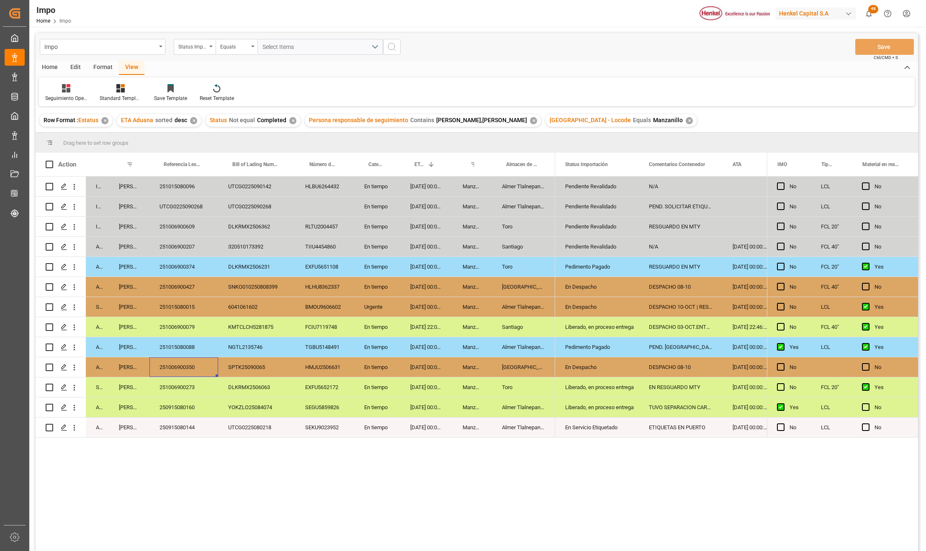
click at [337, 369] on div "HMJU2506631" at bounding box center [324, 367] width 59 height 20
click at [315, 364] on div "HMJU2506631" at bounding box center [324, 367] width 59 height 20
click at [188, 360] on div "251006900350" at bounding box center [183, 367] width 69 height 20
click at [407, 316] on div "29-09-2025 00:00:00" at bounding box center [426, 307] width 52 height 20
click at [265, 288] on div "SNKO010250808399" at bounding box center [256, 287] width 77 height 20
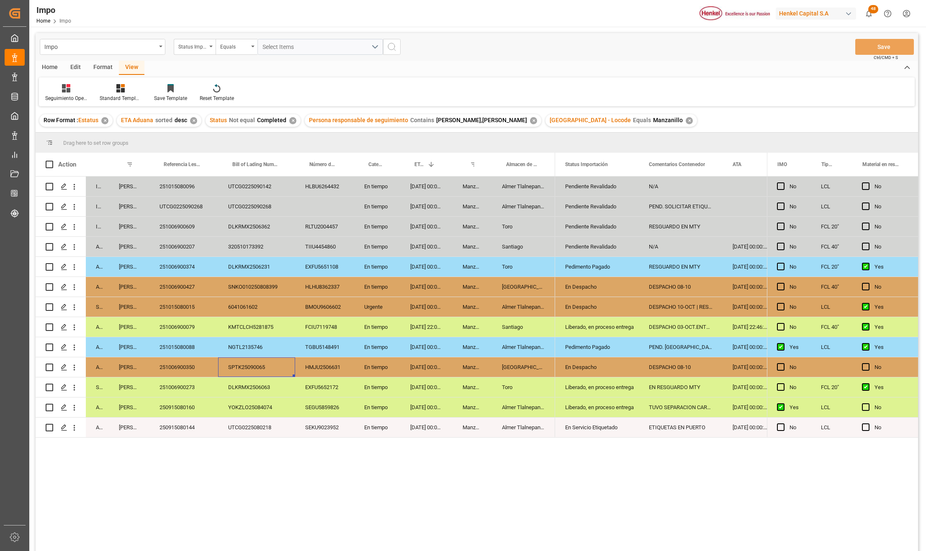
click at [255, 369] on div "SPTK25090065" at bounding box center [256, 367] width 77 height 20
click at [276, 286] on div "SNKO010250808399" at bounding box center [256, 287] width 77 height 20
click at [193, 290] on div "251006900427" at bounding box center [183, 287] width 69 height 20
click at [331, 288] on div "HLHU8362337" at bounding box center [324, 287] width 59 height 20
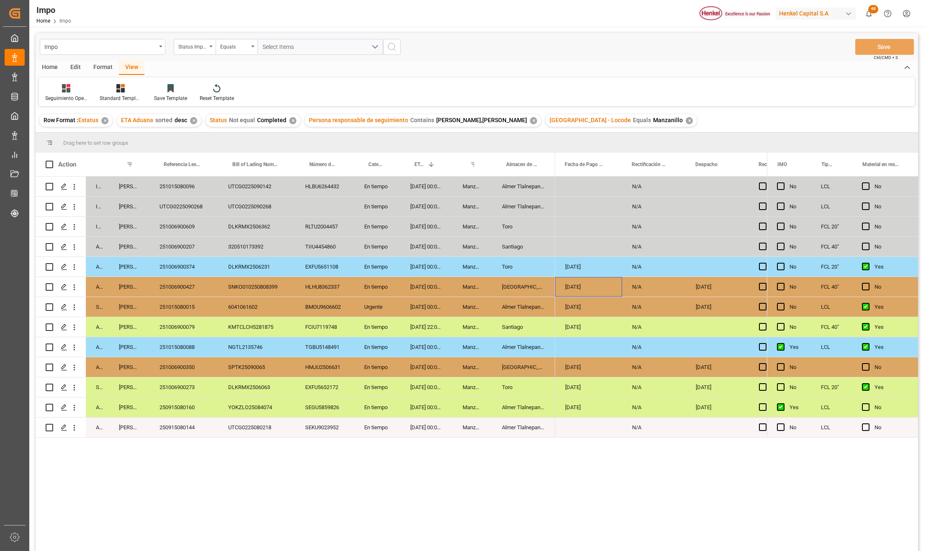
scroll to position [0, 1331]
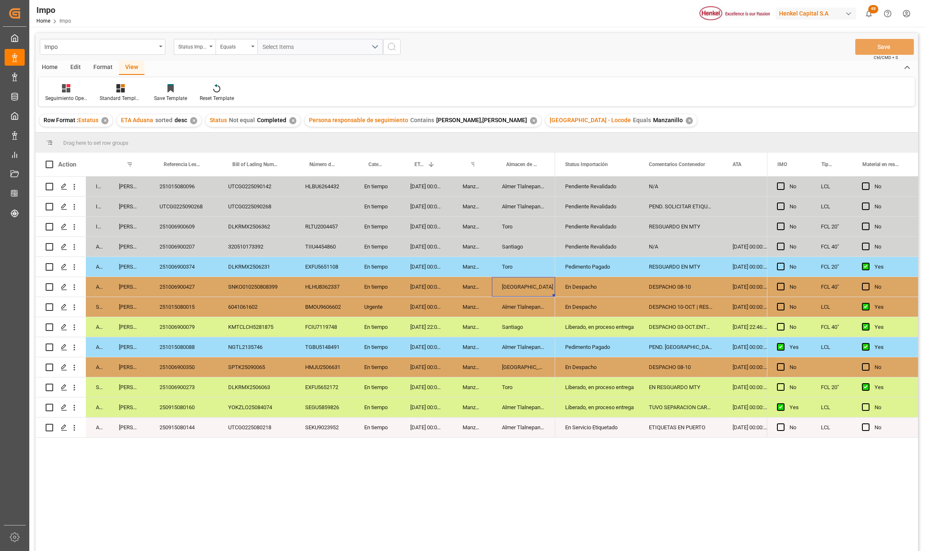
click at [531, 290] on div "[GEOGRAPHIC_DATA]" at bounding box center [523, 287] width 63 height 20
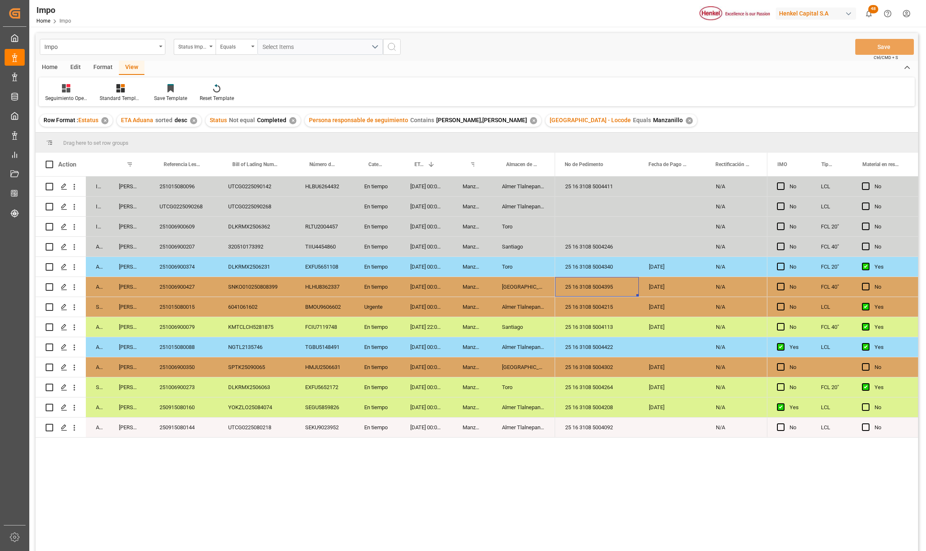
click at [621, 284] on div "25 16 3108 5004395" at bounding box center [597, 287] width 84 height 20
click at [615, 290] on input "25 16 3108 5004395" at bounding box center [597, 292] width 70 height 16
click at [520, 291] on div "[GEOGRAPHIC_DATA]" at bounding box center [523, 287] width 63 height 20
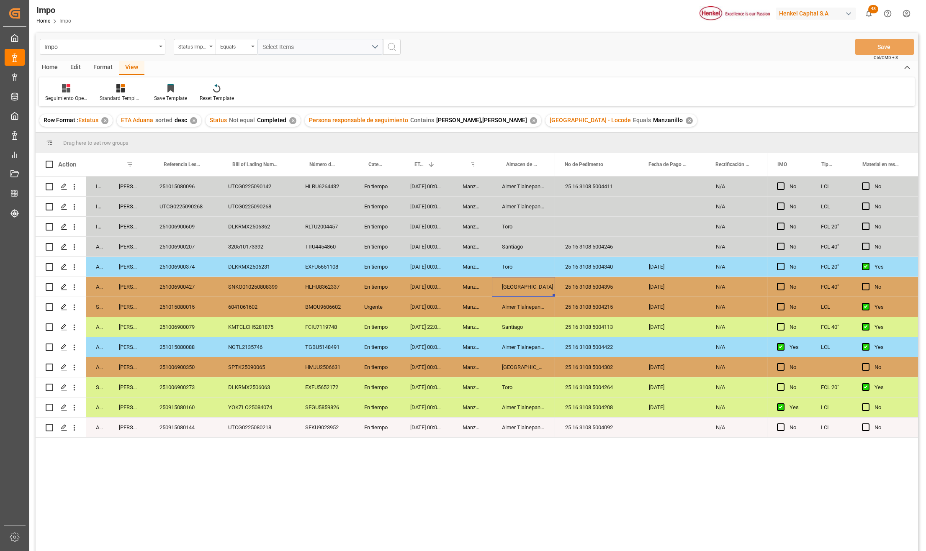
click at [604, 285] on div "25 16 3108 5004395" at bounding box center [597, 287] width 84 height 20
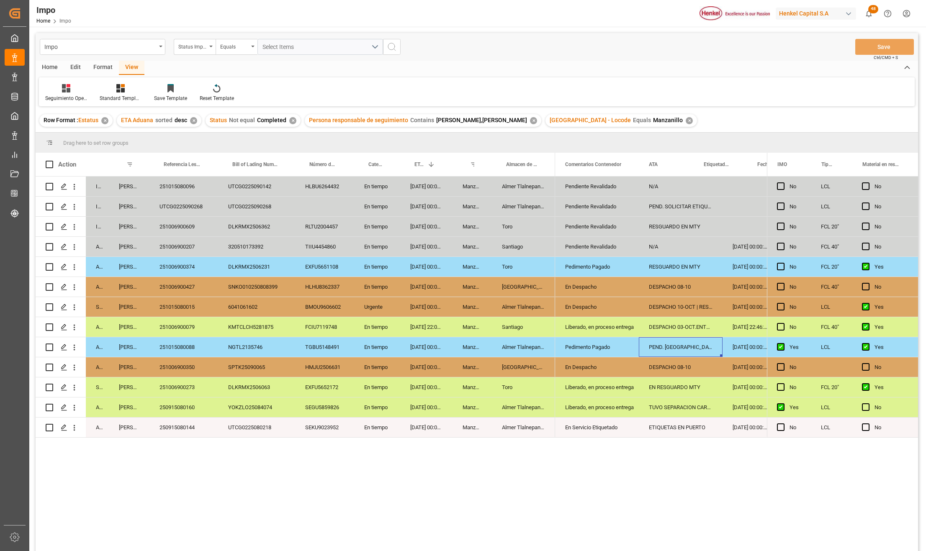
scroll to position [0, 0]
drag, startPoint x: 317, startPoint y: 509, endPoint x: 344, endPoint y: 520, distance: 28.9
click at [317, 509] on div "In progress Karla Chavez 251015080096 UTCG0225090142 HLBU6264432 En tiempo 19-1…" at bounding box center [477, 365] width 882 height 377
click at [265, 351] on div "NGTL2135746" at bounding box center [256, 347] width 77 height 20
click at [179, 417] on div "250915080160" at bounding box center [183, 408] width 69 height 20
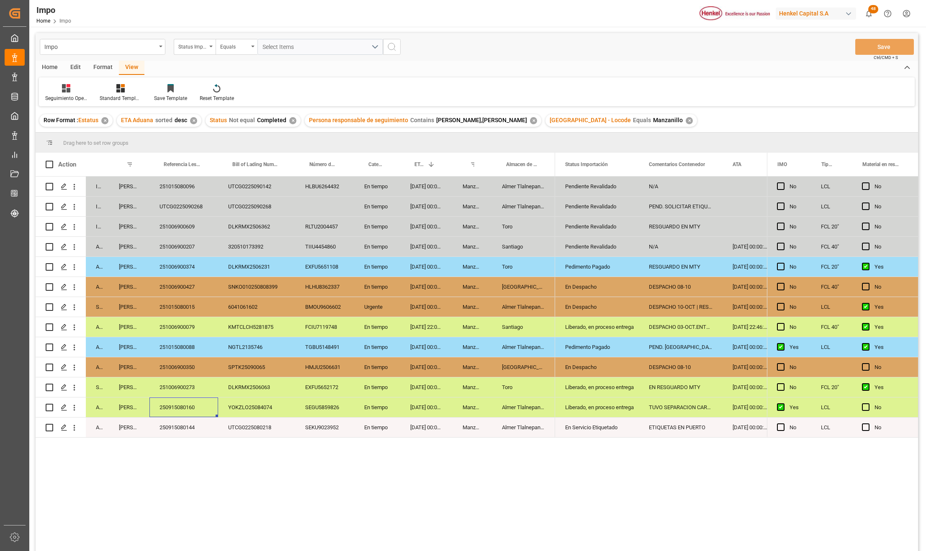
click at [180, 424] on div "250915080144" at bounding box center [183, 428] width 69 height 20
click at [195, 403] on div "250915080160" at bounding box center [183, 408] width 69 height 20
click at [198, 384] on div "251006900273" at bounding box center [183, 388] width 69 height 20
click at [528, 385] on div "Toro" at bounding box center [523, 388] width 63 height 20
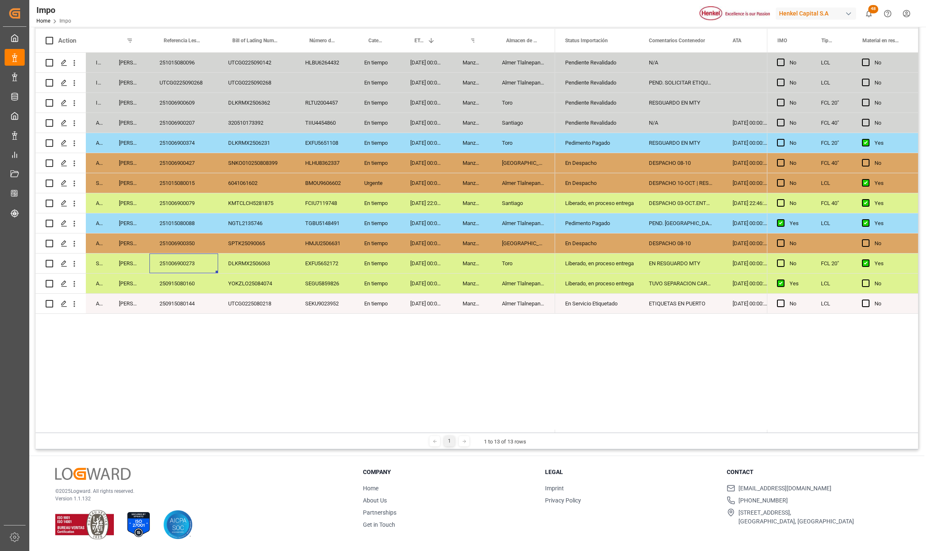
click at [187, 265] on div "251006900273" at bounding box center [183, 264] width 69 height 20
click at [203, 270] on div "251006900273" at bounding box center [183, 264] width 69 height 20
click at [583, 126] on div "Pendiente Revalidado" at bounding box center [597, 122] width 64 height 19
click at [623, 131] on icon "open menu" at bounding box center [623, 128] width 10 height 10
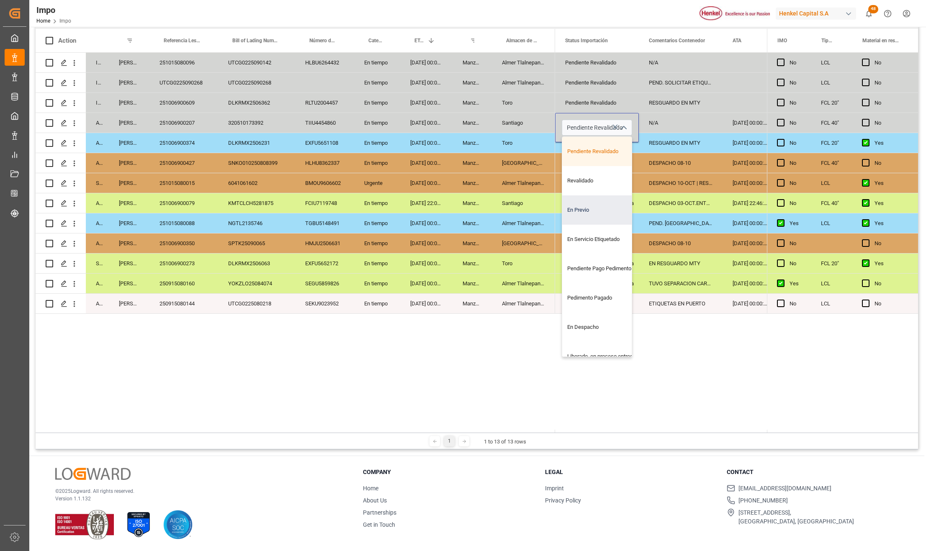
click at [585, 203] on div "En Previo" at bounding box center [601, 209] width 79 height 29
type input "En Previo"
click at [601, 205] on div "Liberado, en proceso entrega" at bounding box center [597, 203] width 64 height 19
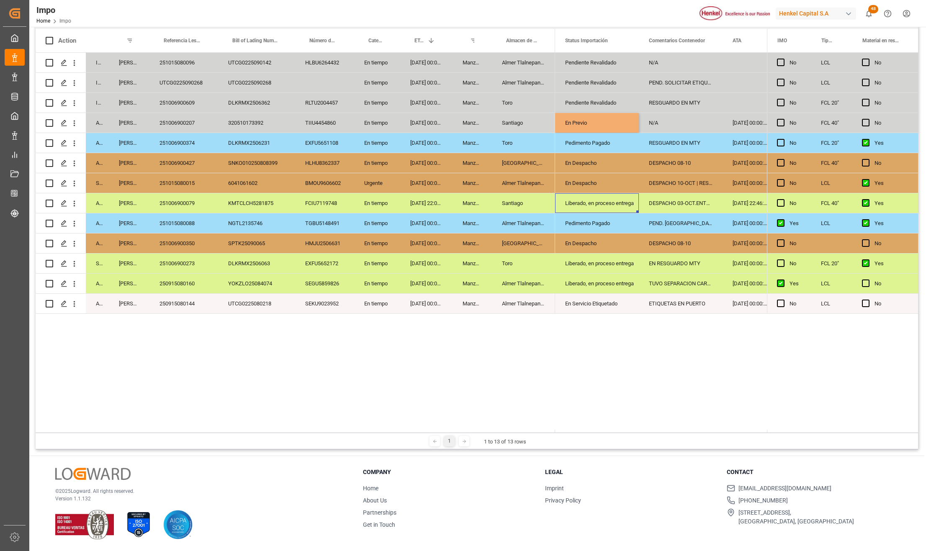
click at [657, 113] on div "N/A" at bounding box center [681, 123] width 84 height 20
click at [660, 118] on div "N/A" at bounding box center [681, 123] width 84 height 20
click at [660, 118] on div "N/A" at bounding box center [681, 127] width 84 height 29
click at [659, 119] on div "N/A" at bounding box center [681, 127] width 84 height 29
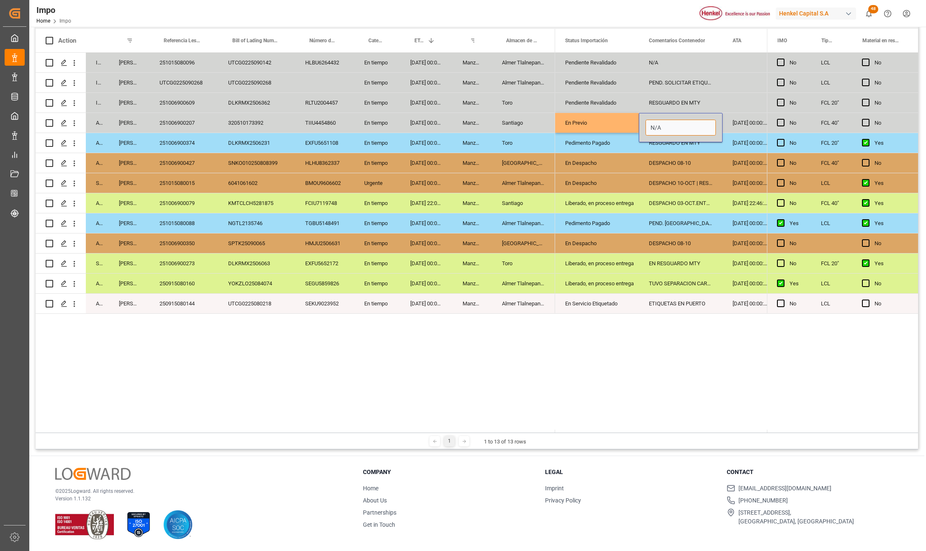
click at [669, 131] on input "N/A" at bounding box center [680, 128] width 70 height 16
type input "N"
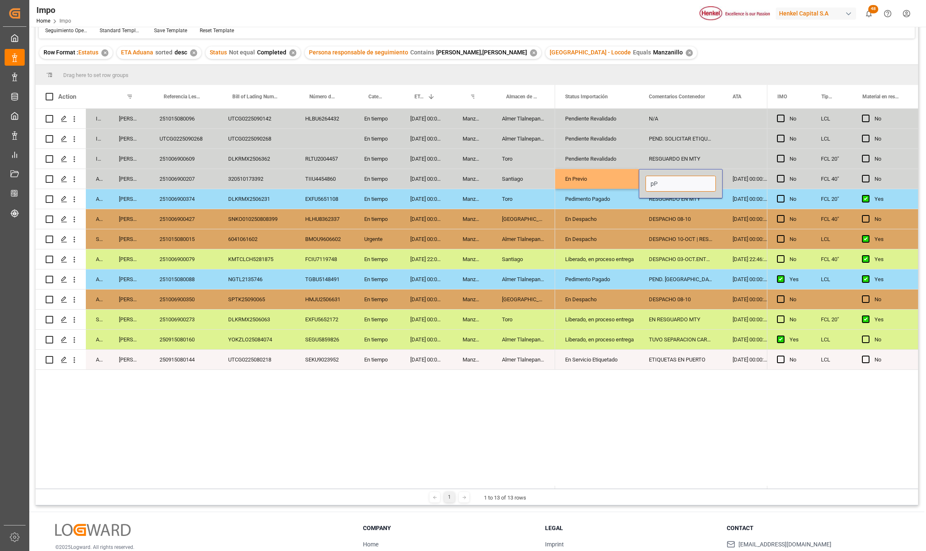
type input "p"
type input "PREVIO 11-OCT"
click at [704, 181] on input "PREVIO 11-OCT+" at bounding box center [680, 184] width 70 height 16
type input "PREVIO 11-OCT"
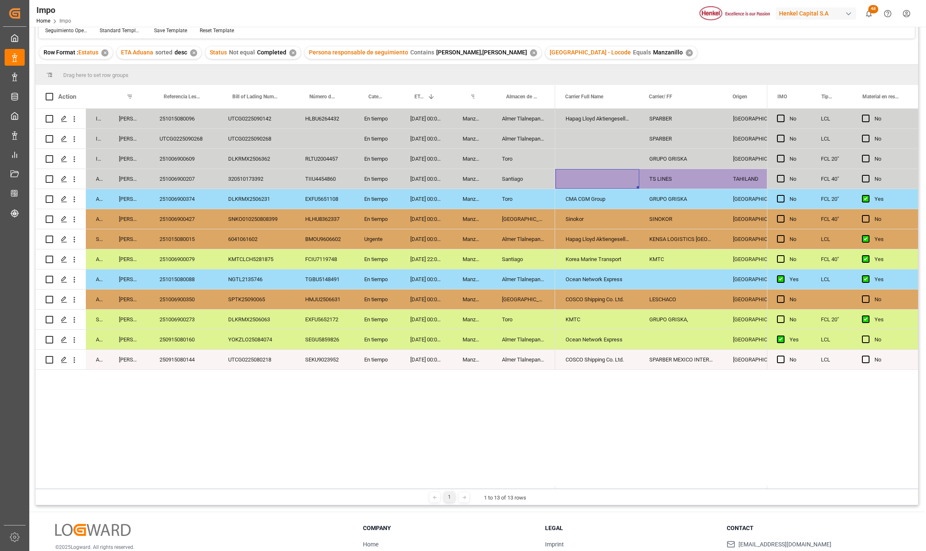
scroll to position [0, 676]
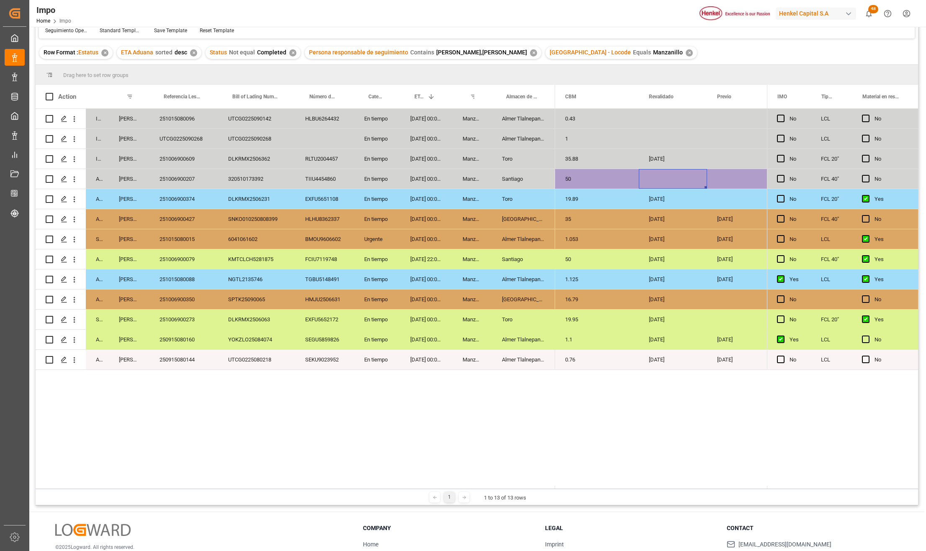
click at [687, 175] on div "Press SPACE to select this row." at bounding box center [673, 179] width 68 height 20
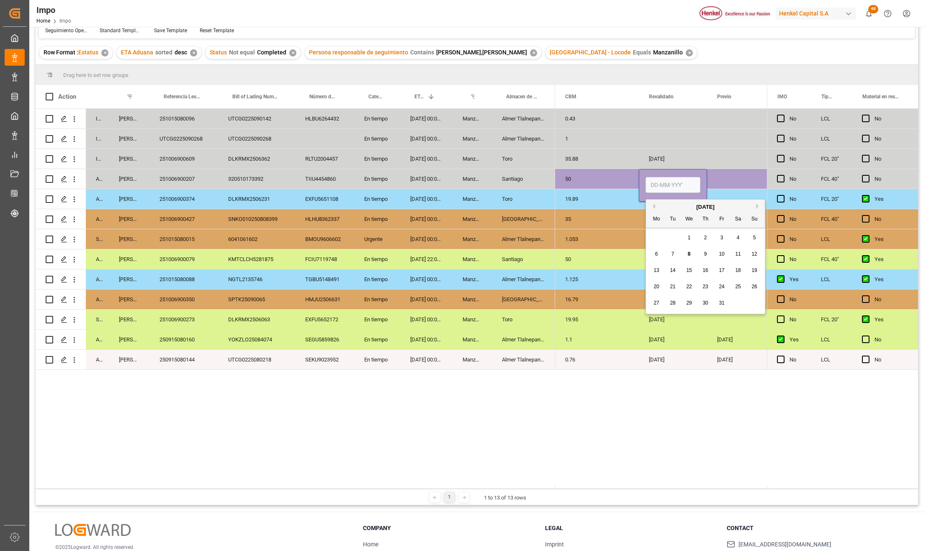
click at [684, 181] on input "Press SPACE to select this row." at bounding box center [672, 185] width 55 height 16
type input "[DATE]"
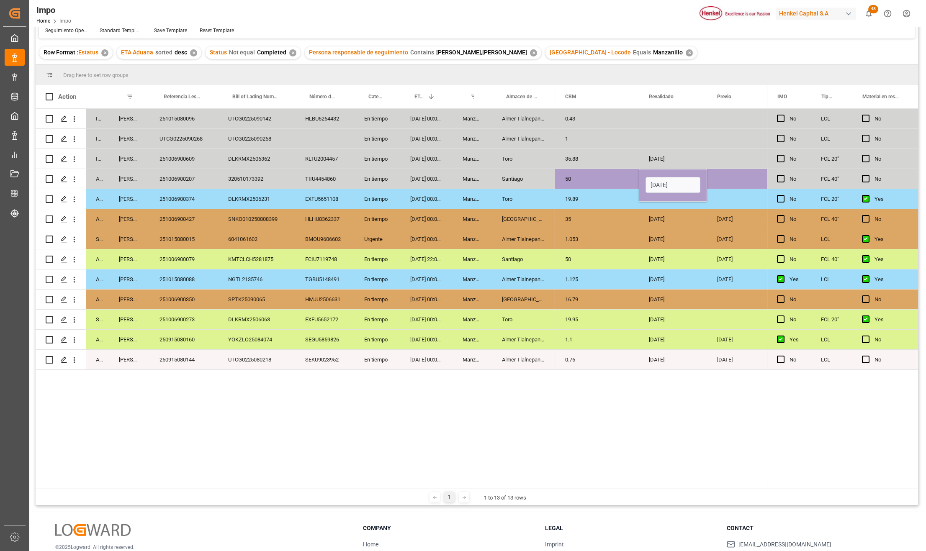
click at [693, 229] on div "02-10-2025" at bounding box center [673, 239] width 68 height 20
click at [740, 178] on div "Press SPACE to select this row." at bounding box center [744, 179] width 74 height 20
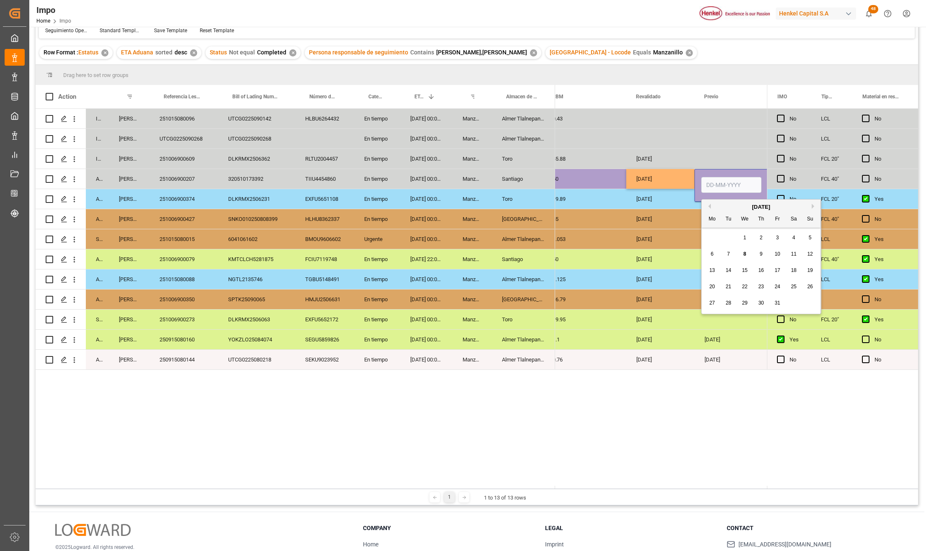
click at [735, 180] on input "Press SPACE to select this row." at bounding box center [731, 185] width 60 height 16
type input "11-10-2025"
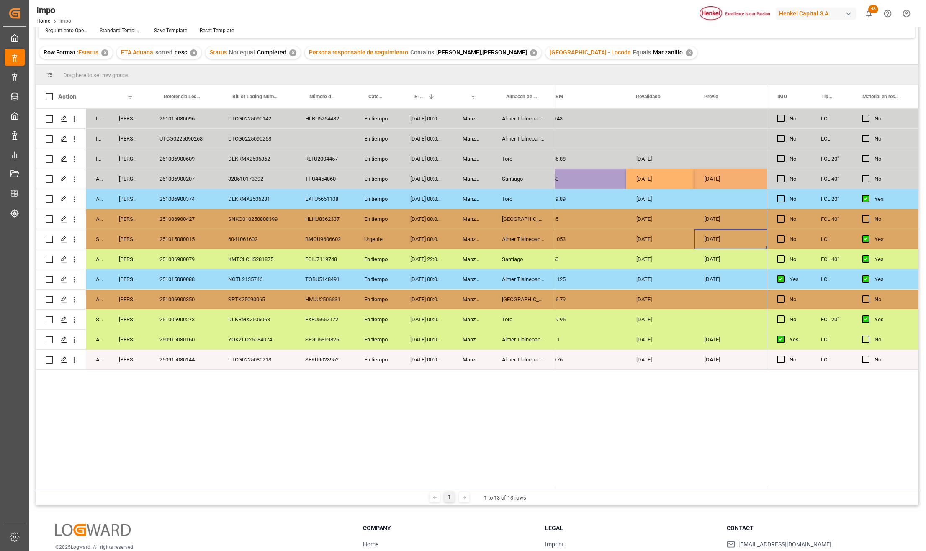
click at [726, 234] on div "06-10-2025" at bounding box center [731, 239] width 74 height 20
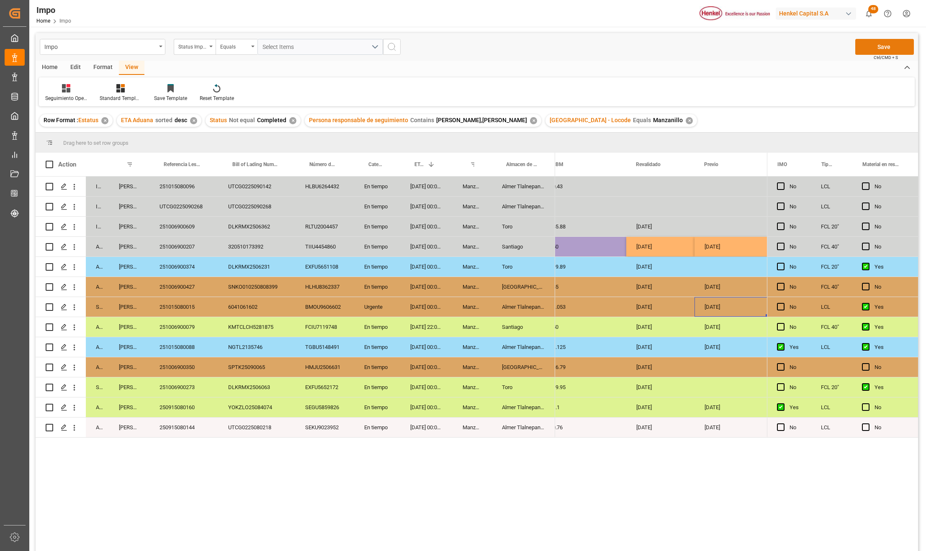
click at [895, 49] on button "Save" at bounding box center [884, 47] width 59 height 16
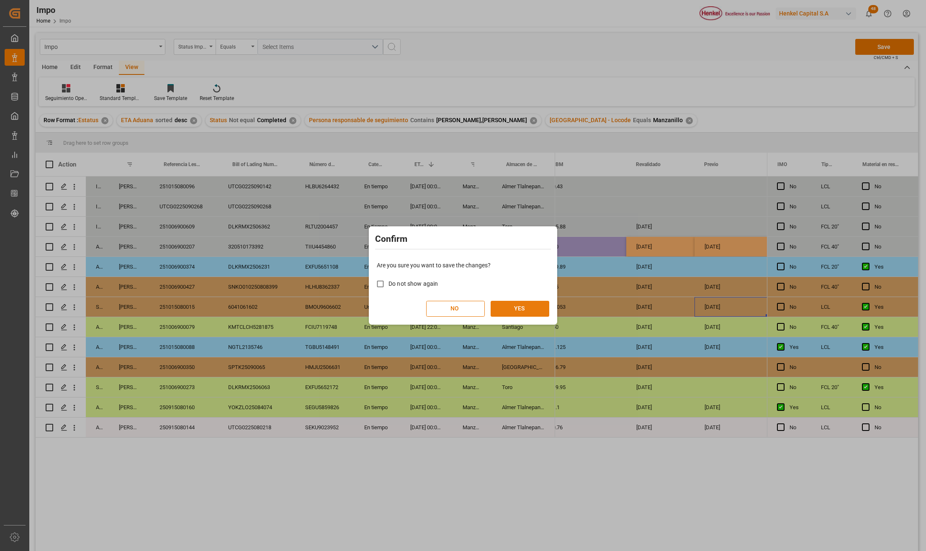
click at [536, 305] on button "YES" at bounding box center [520, 309] width 59 height 16
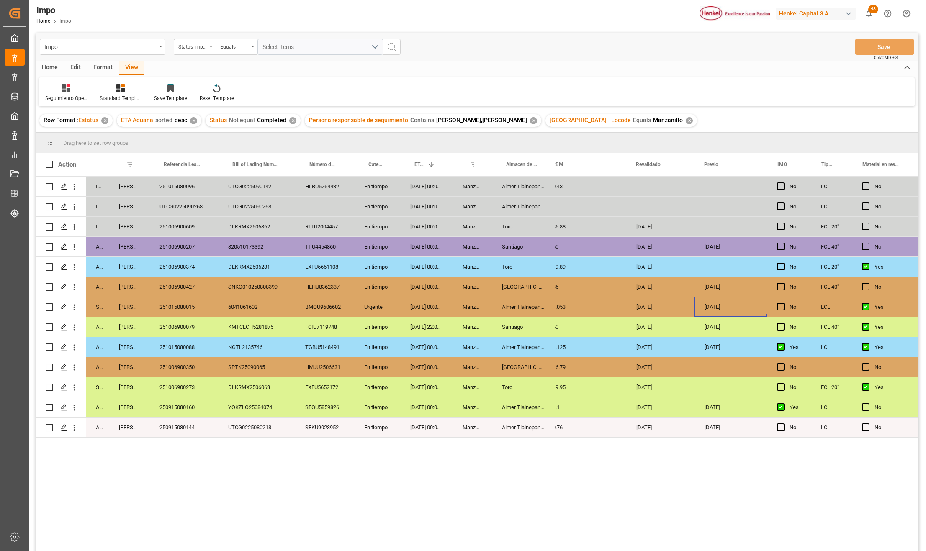
click at [407, 341] on div "28-09-2025 00:00:00" at bounding box center [426, 347] width 52 height 20
click at [394, 275] on div "En tiempo" at bounding box center [377, 267] width 46 height 20
click at [434, 252] on div "05-10-2025 00:00:00" at bounding box center [426, 247] width 52 height 20
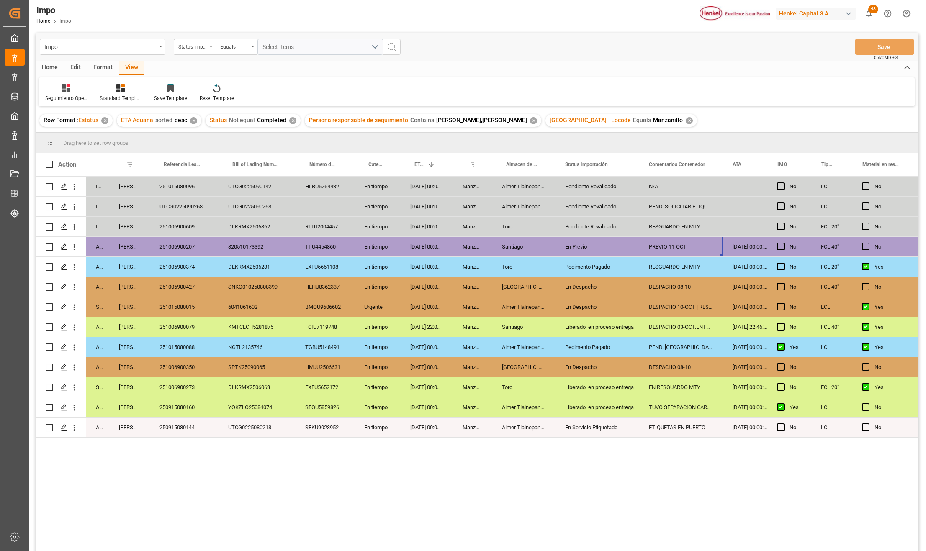
click at [441, 229] on div "06-10-2025 00:00:00" at bounding box center [426, 227] width 52 height 20
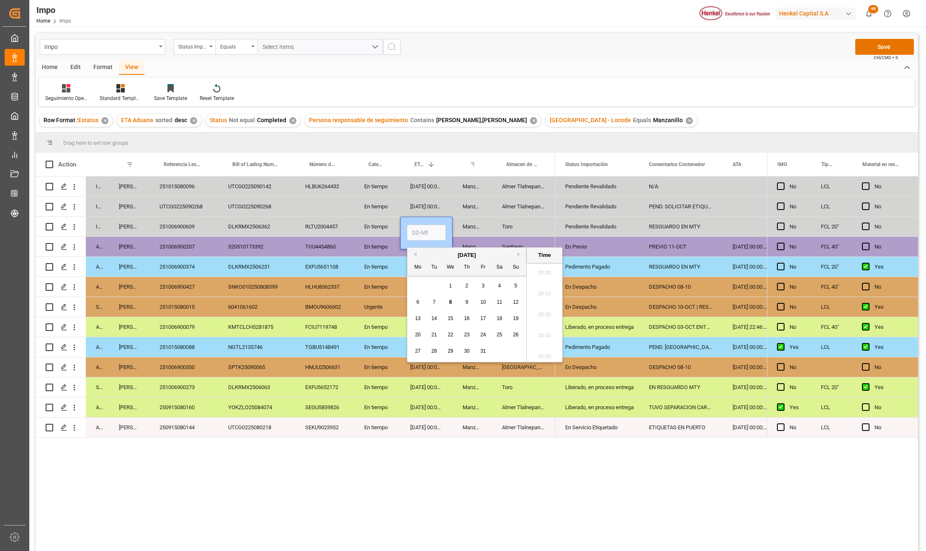
scroll to position [1342, 0]
type input "08-10-2025 16:35"
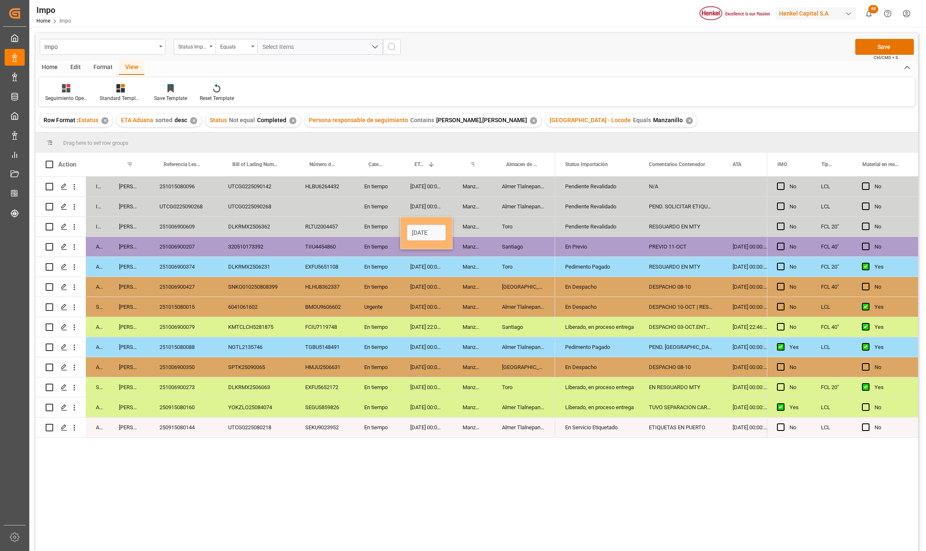
click at [421, 315] on div "29-09-2025 00:00:00" at bounding box center [426, 307] width 52 height 20
click at [337, 328] on div "FCIU7119748" at bounding box center [324, 327] width 59 height 20
click at [356, 307] on div "Urgente" at bounding box center [377, 307] width 46 height 20
click at [415, 358] on div "27-09-2025 00:00:00" at bounding box center [426, 367] width 52 height 20
click at [465, 373] on div "Manzanillo" at bounding box center [471, 367] width 39 height 20
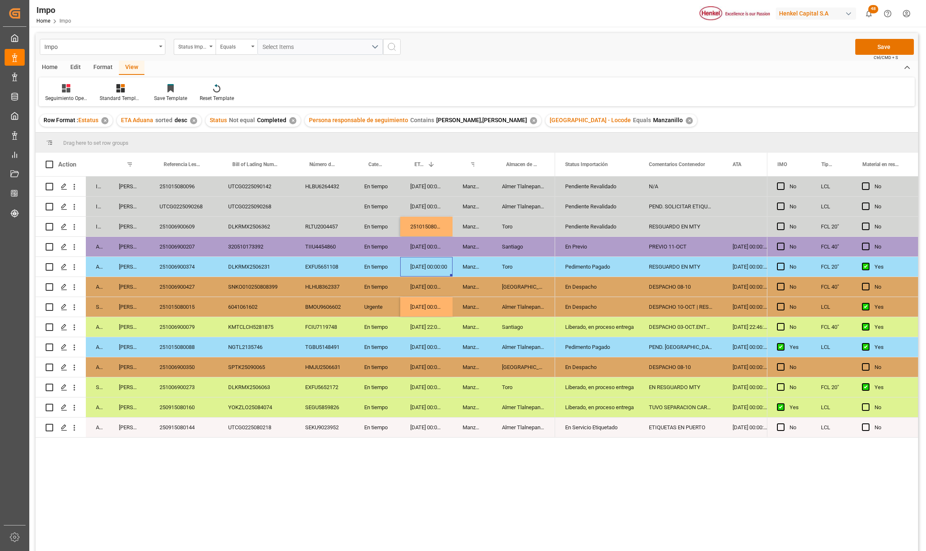
click at [431, 260] on div "29-09-2025 00:00:00" at bounding box center [426, 267] width 52 height 20
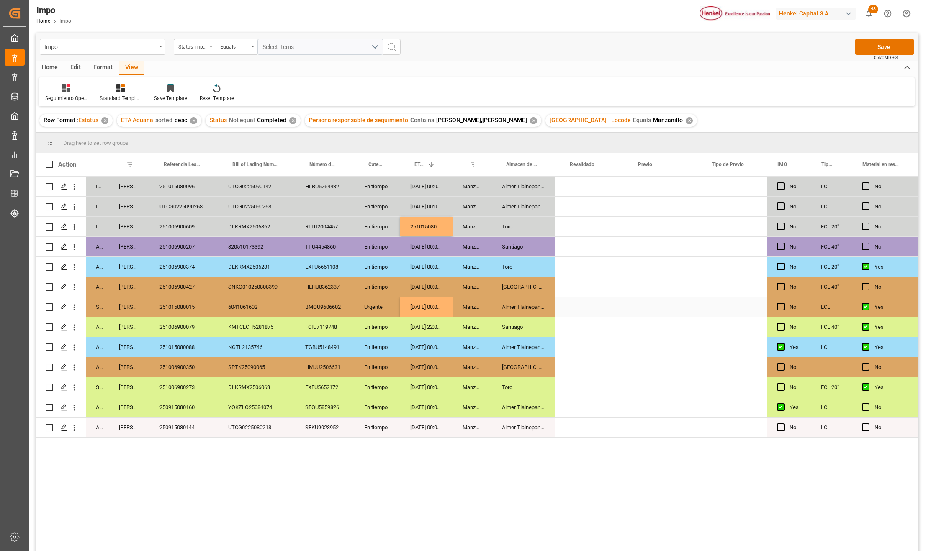
scroll to position [0, 1326]
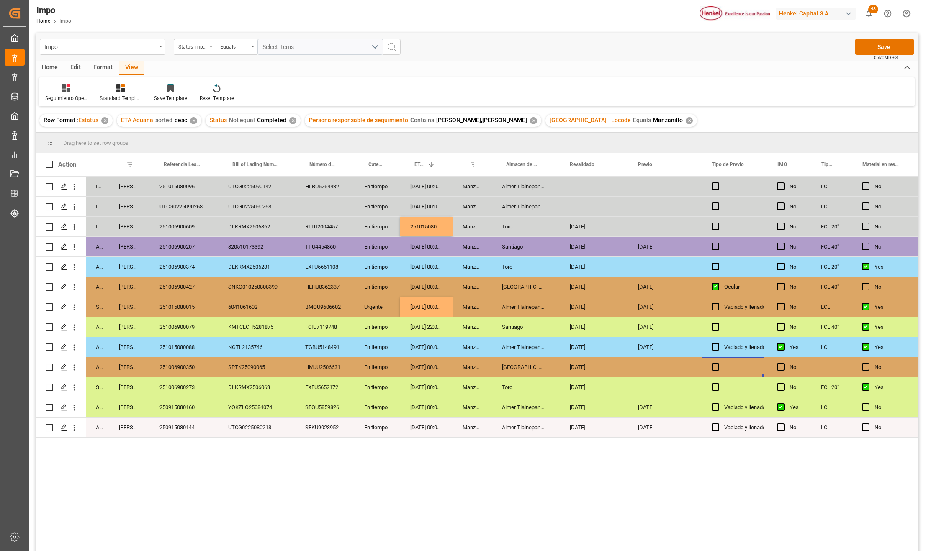
click at [832, 366] on div "Press SPACE to select this row." at bounding box center [831, 367] width 41 height 20
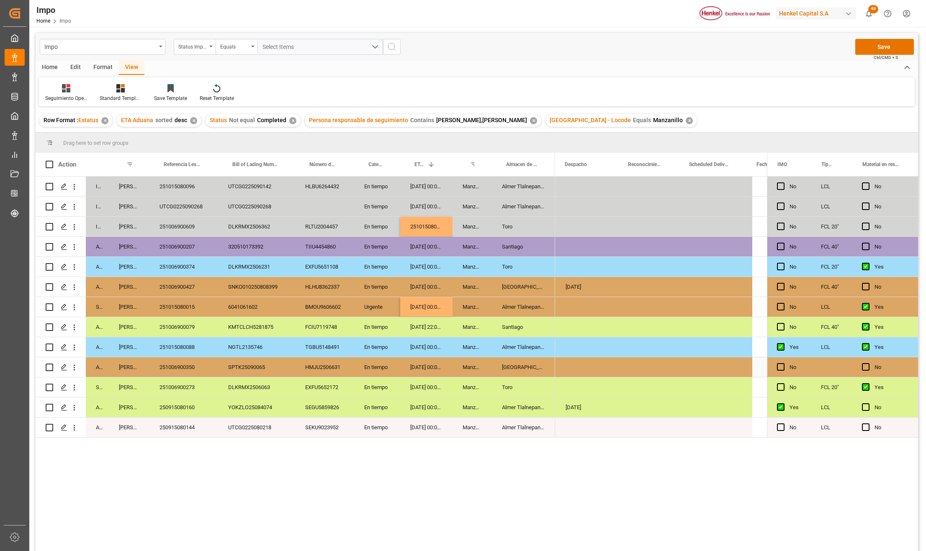
scroll to position [0, 1762]
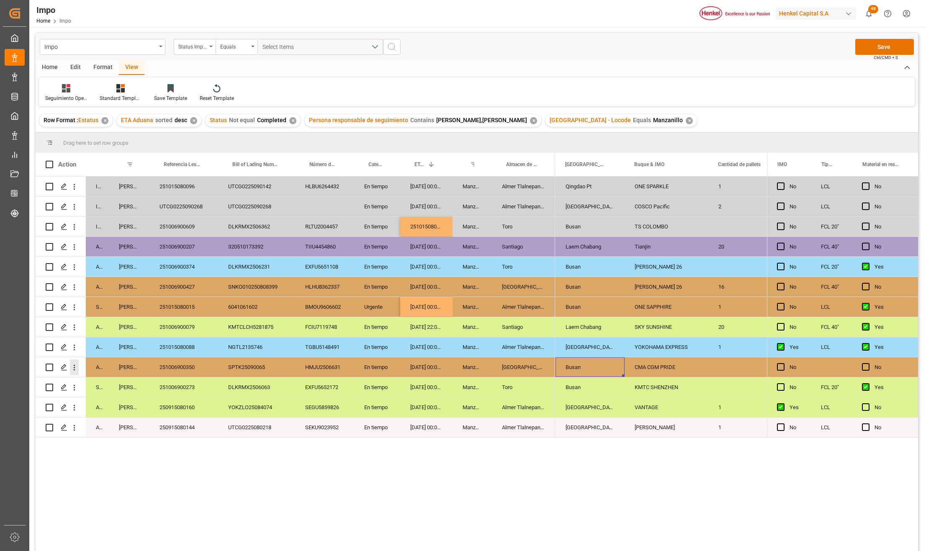
click at [75, 369] on icon "open menu" at bounding box center [74, 367] width 9 height 9
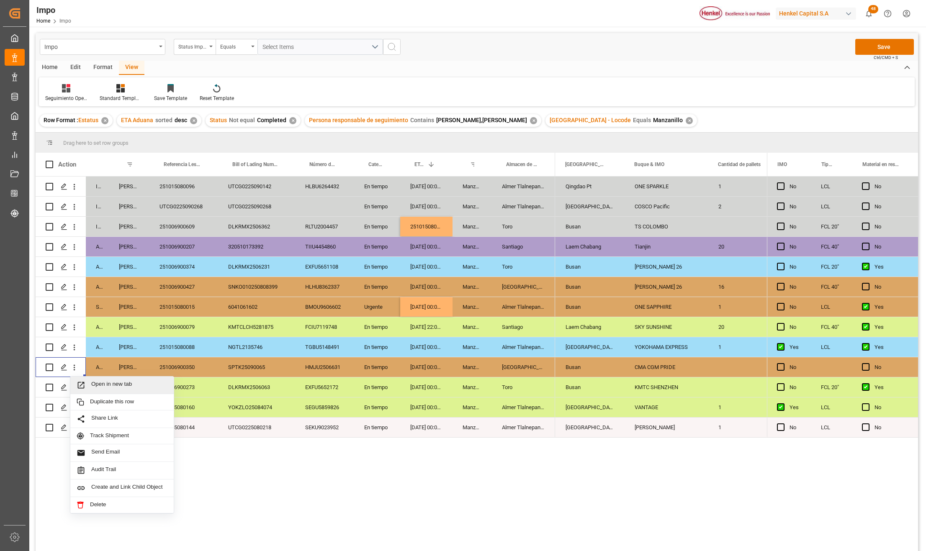
click at [90, 380] on div "Open in new tab" at bounding box center [121, 386] width 103 height 18
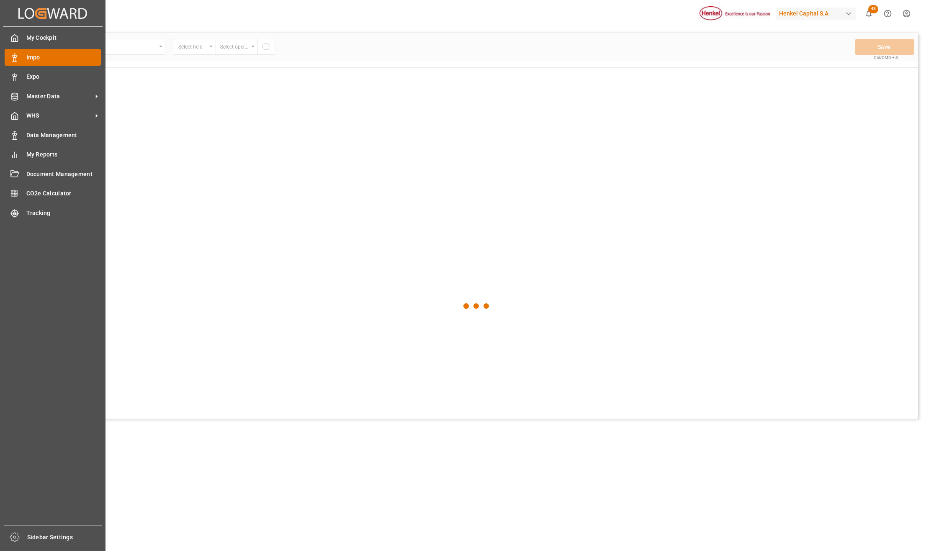
click at [39, 59] on span "Impo" at bounding box center [63, 57] width 75 height 9
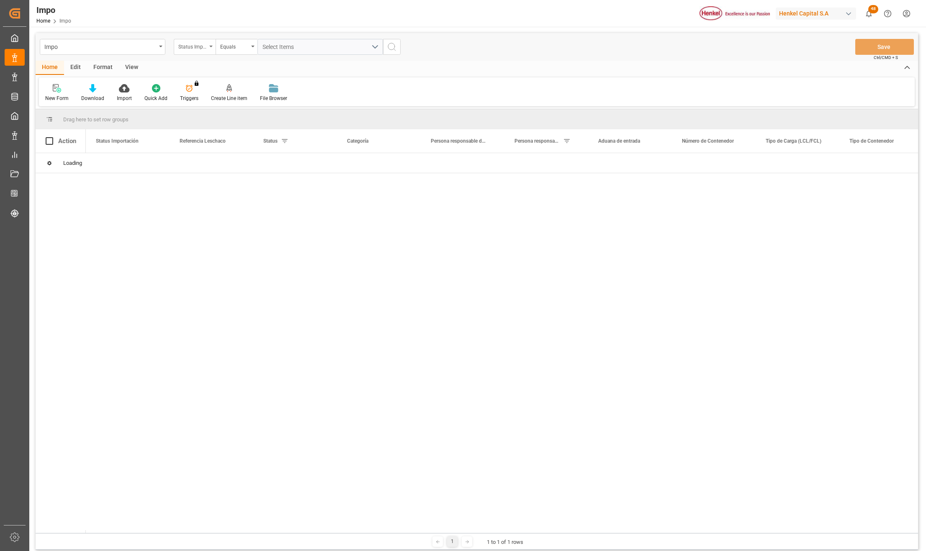
click at [206, 46] on div "Status Importación" at bounding box center [192, 46] width 28 height 10
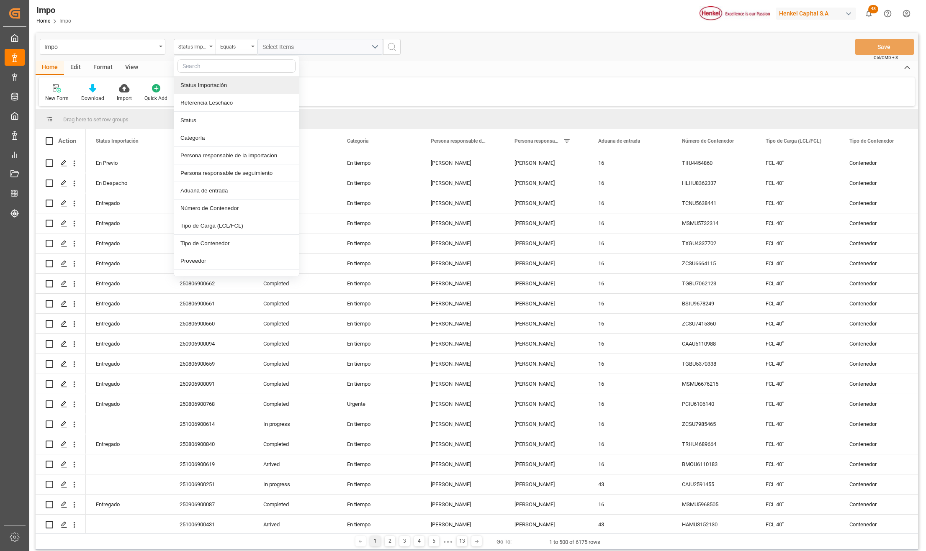
click at [106, 66] on div "Format" at bounding box center [103, 68] width 32 height 14
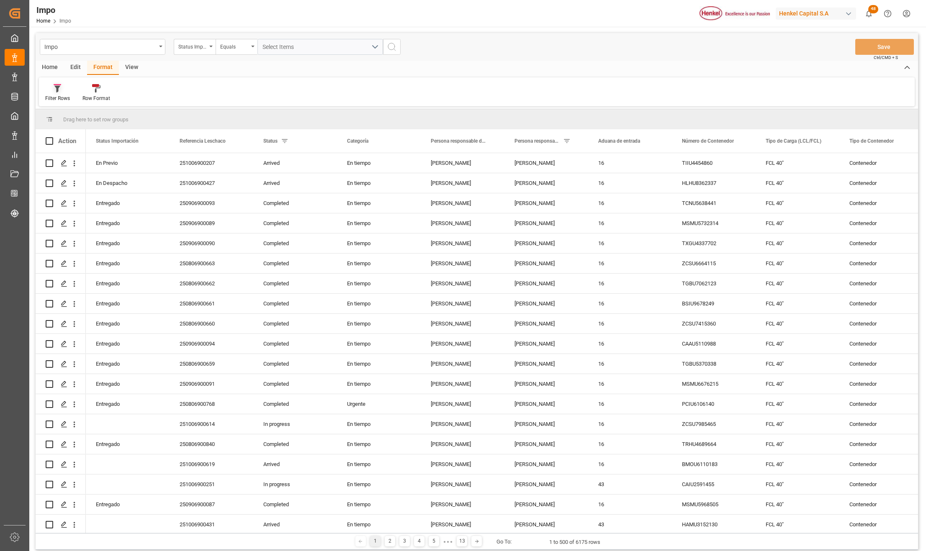
click at [54, 91] on icon at bounding box center [58, 88] width 8 height 8
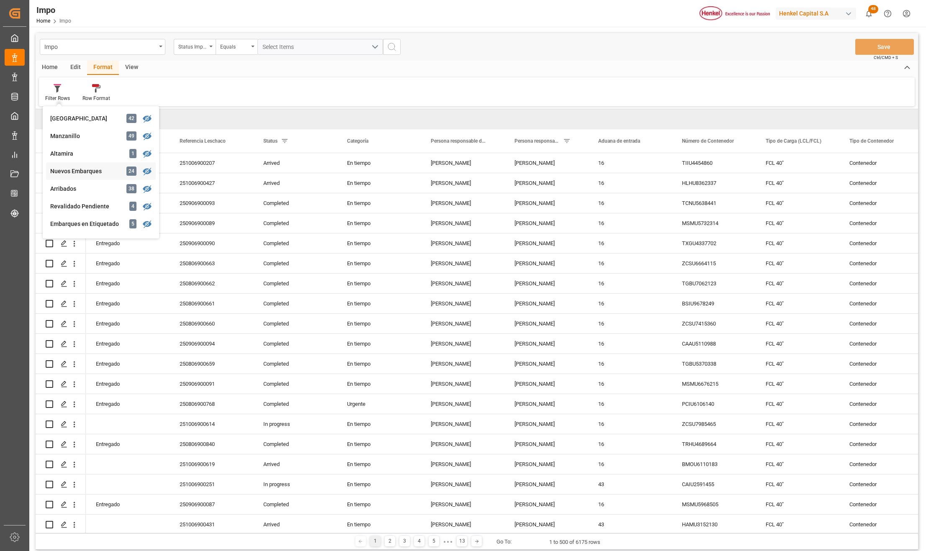
click at [84, 166] on div "Nuevos Embarques 24" at bounding box center [101, 171] width 110 height 18
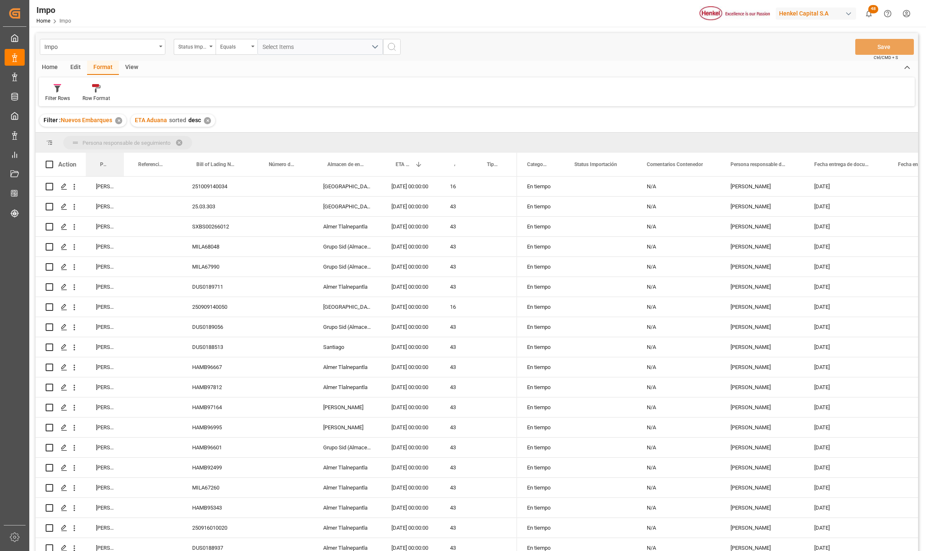
drag, startPoint x: 103, startPoint y: 163, endPoint x: 105, endPoint y: 151, distance: 12.5
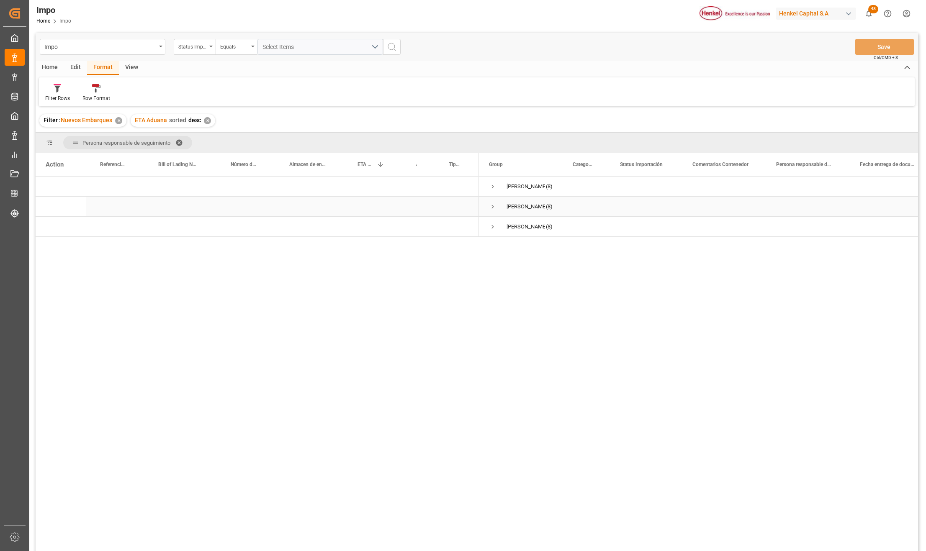
click at [494, 206] on span "Press SPACE to select this row." at bounding box center [493, 207] width 8 height 8
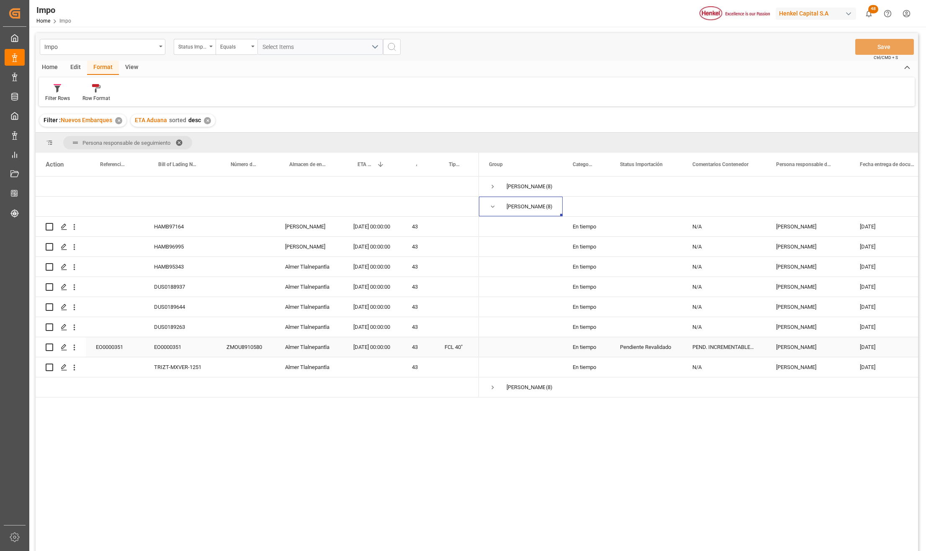
click at [258, 347] on div "ZMOU8910580" at bounding box center [245, 347] width 59 height 20
click at [79, 345] on icon "open menu" at bounding box center [74, 347] width 9 height 9
click at [114, 365] on span "Open in new tab" at bounding box center [129, 365] width 76 height 9
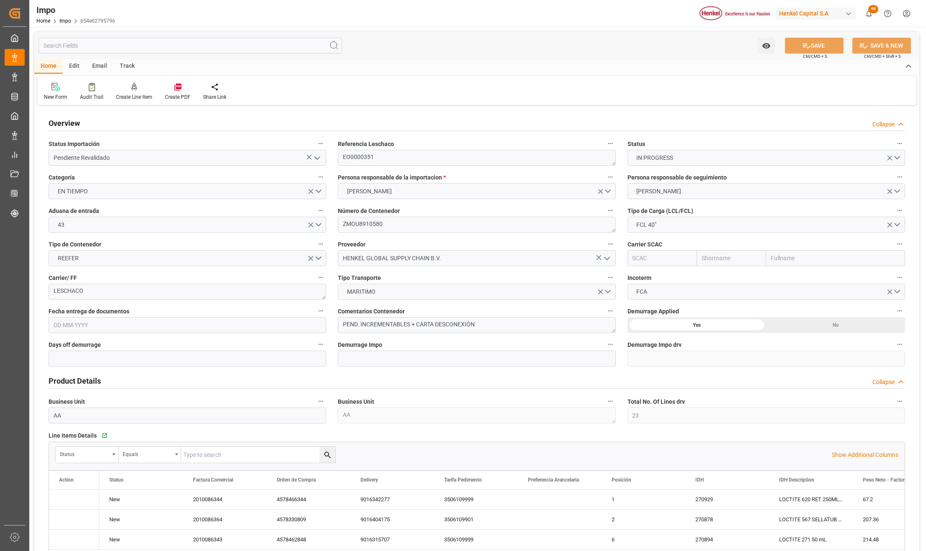
type input "23"
type input "14"
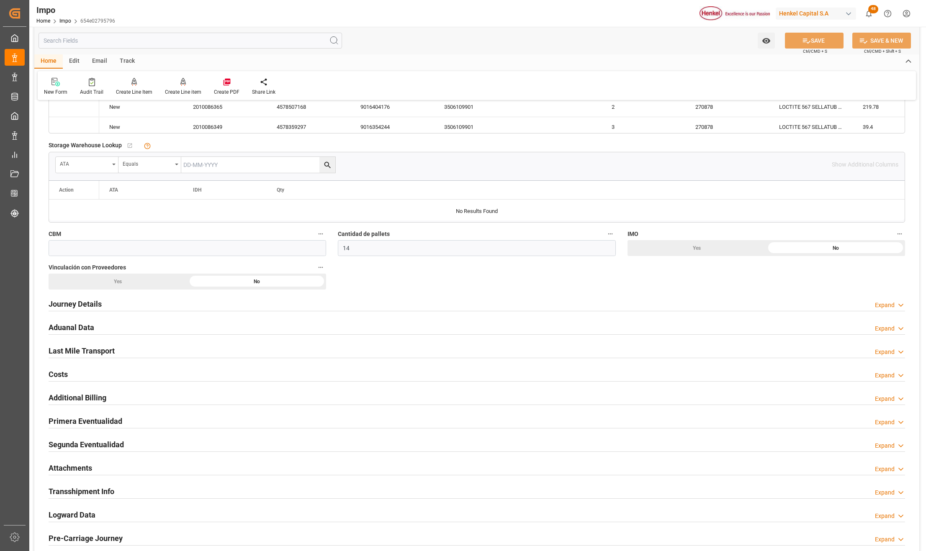
type input "[DATE]"
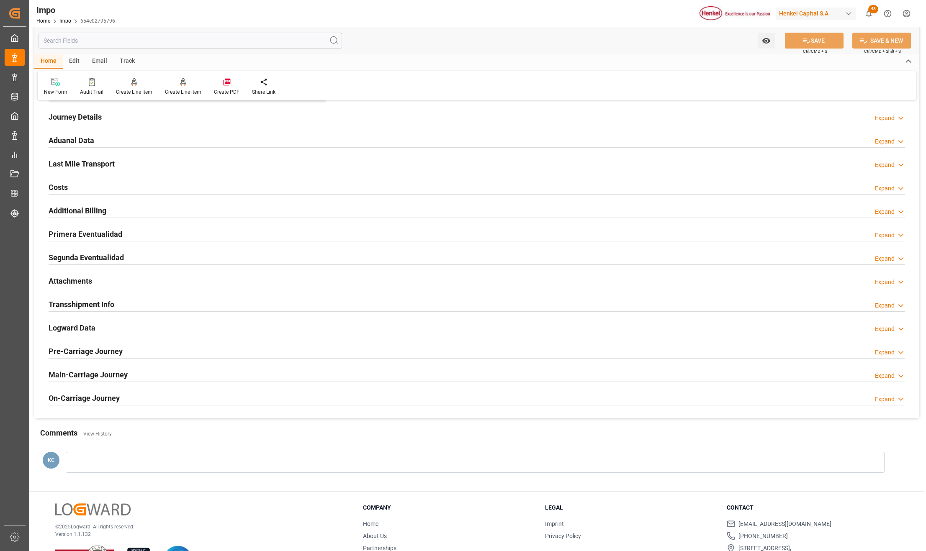
scroll to position [781, 0]
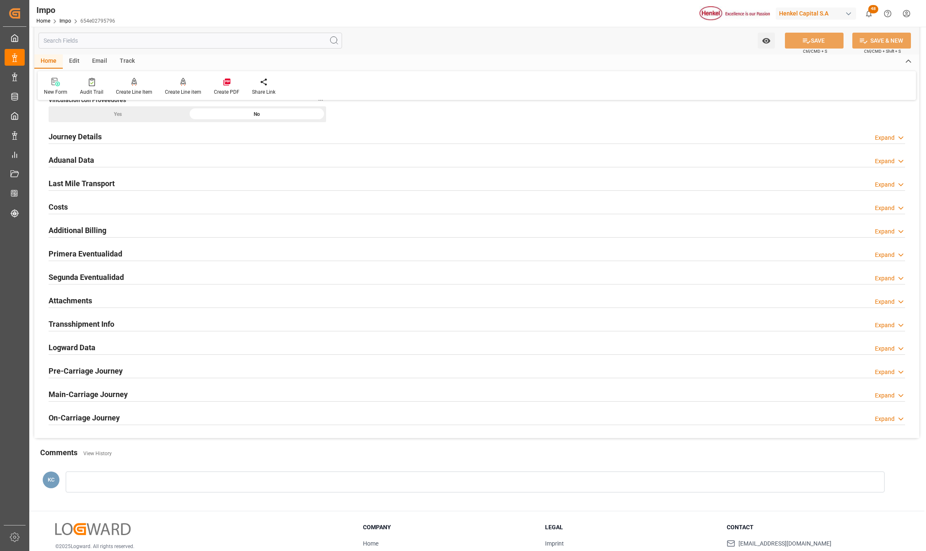
click at [66, 153] on div "Aduanal Data" at bounding box center [72, 160] width 46 height 16
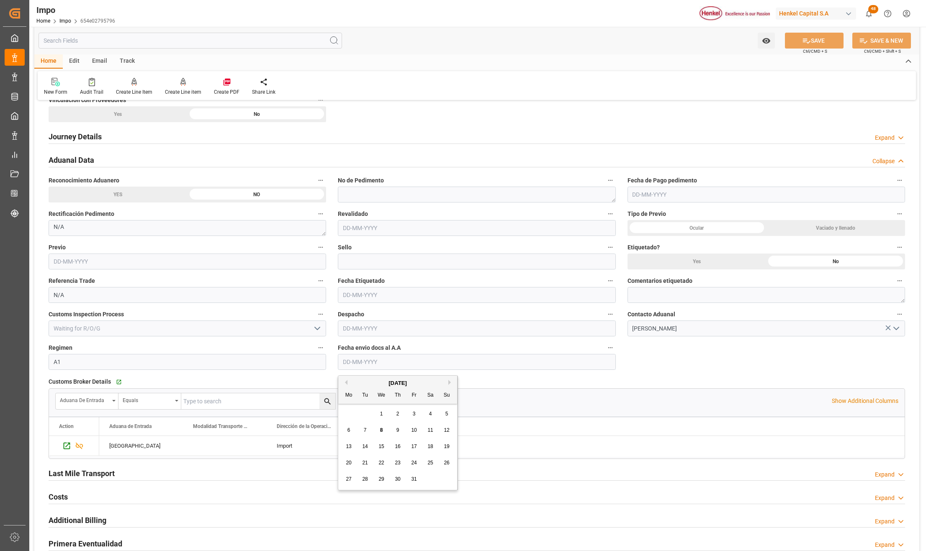
click at [391, 364] on input "text" at bounding box center [477, 362] width 278 height 16
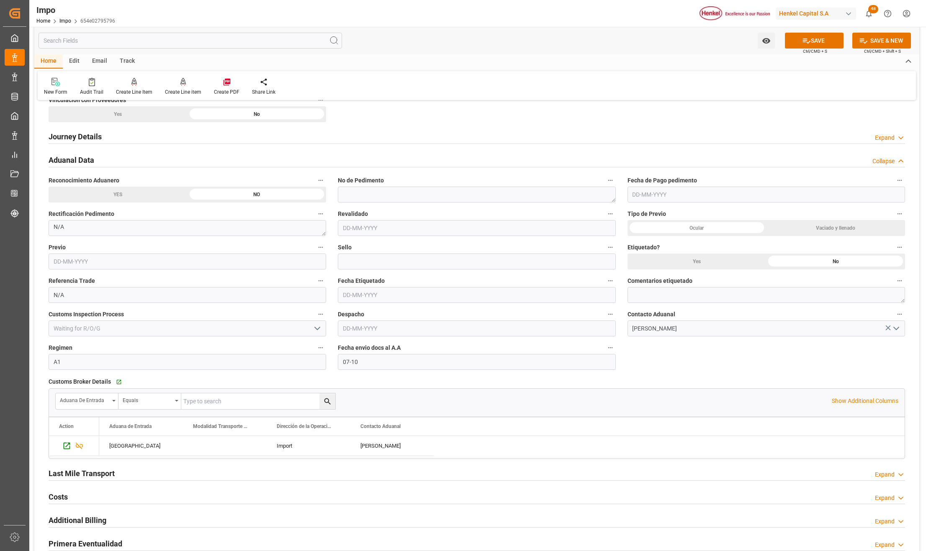
type input "07-10-2025"
click at [831, 42] on button "SAVE" at bounding box center [814, 41] width 59 height 16
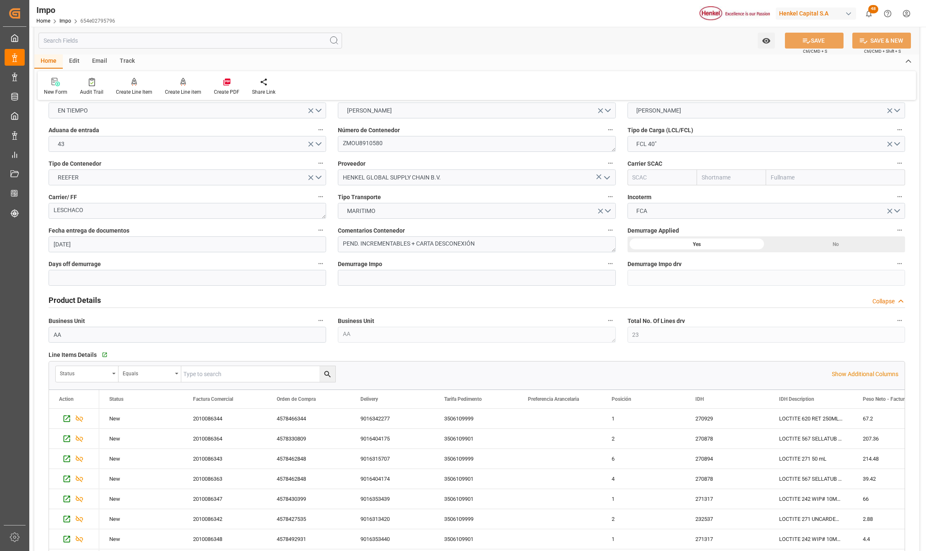
scroll to position [0, 0]
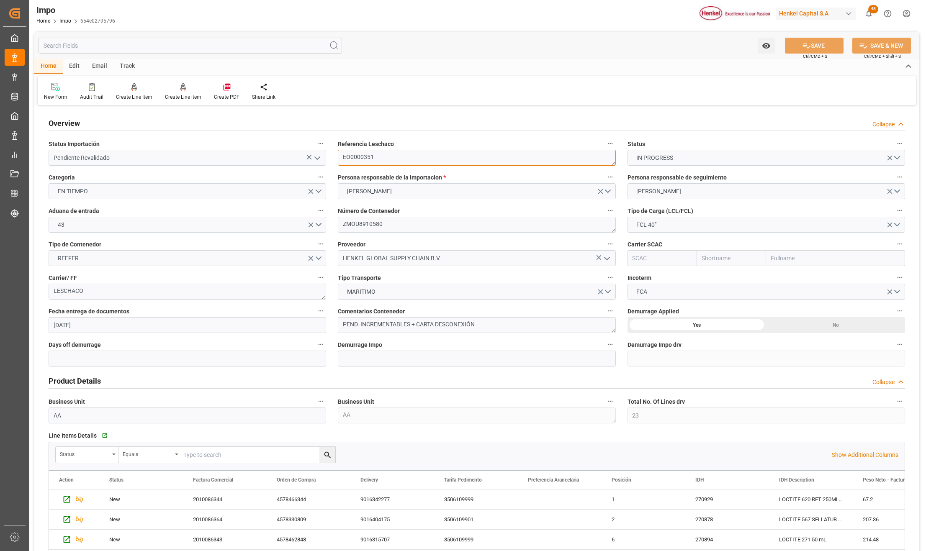
click at [369, 154] on textarea "EO0000351" at bounding box center [477, 158] width 278 height 16
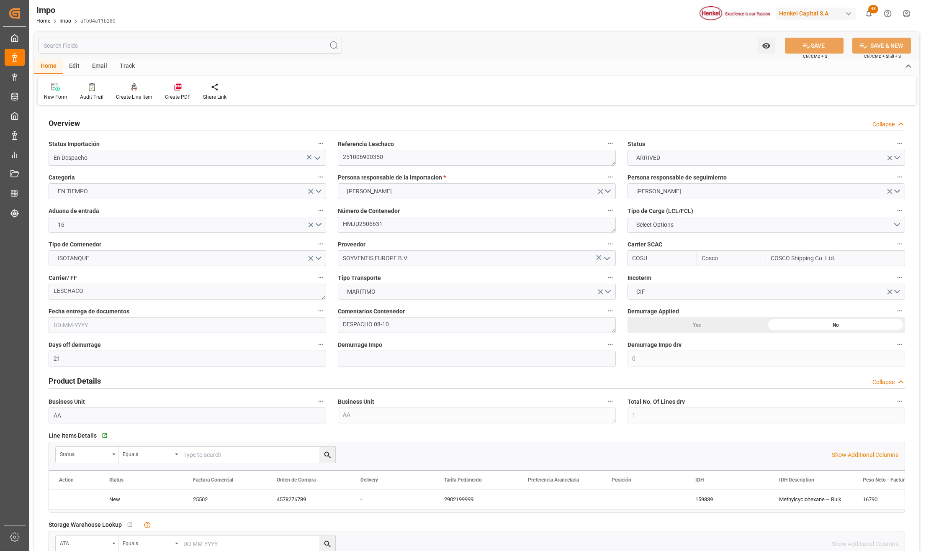
type input "Cosco"
type input "COSCO Shipping Co. Ltd."
type input "21"
type input "0"
type input "1"
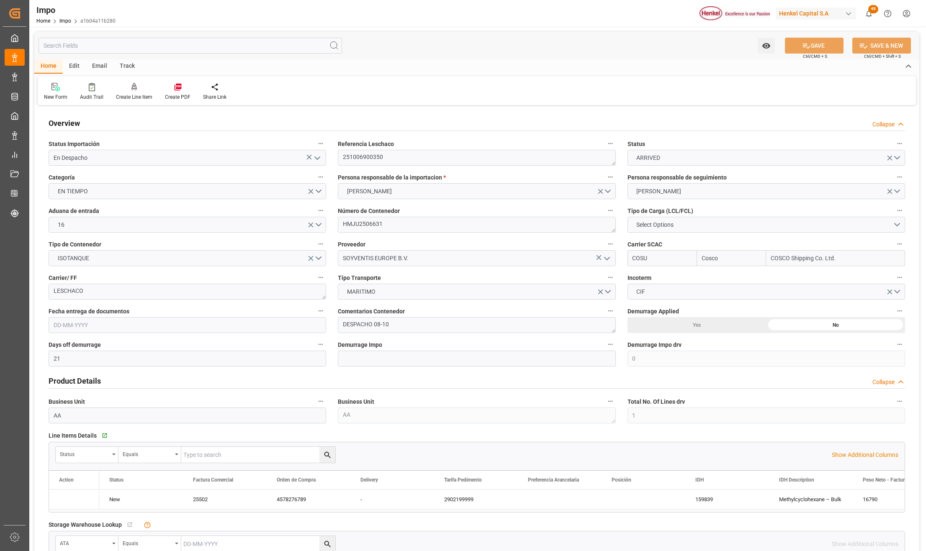
type input "16.79"
type input "[DATE]"
